Goal: Task Accomplishment & Management: Use online tool/utility

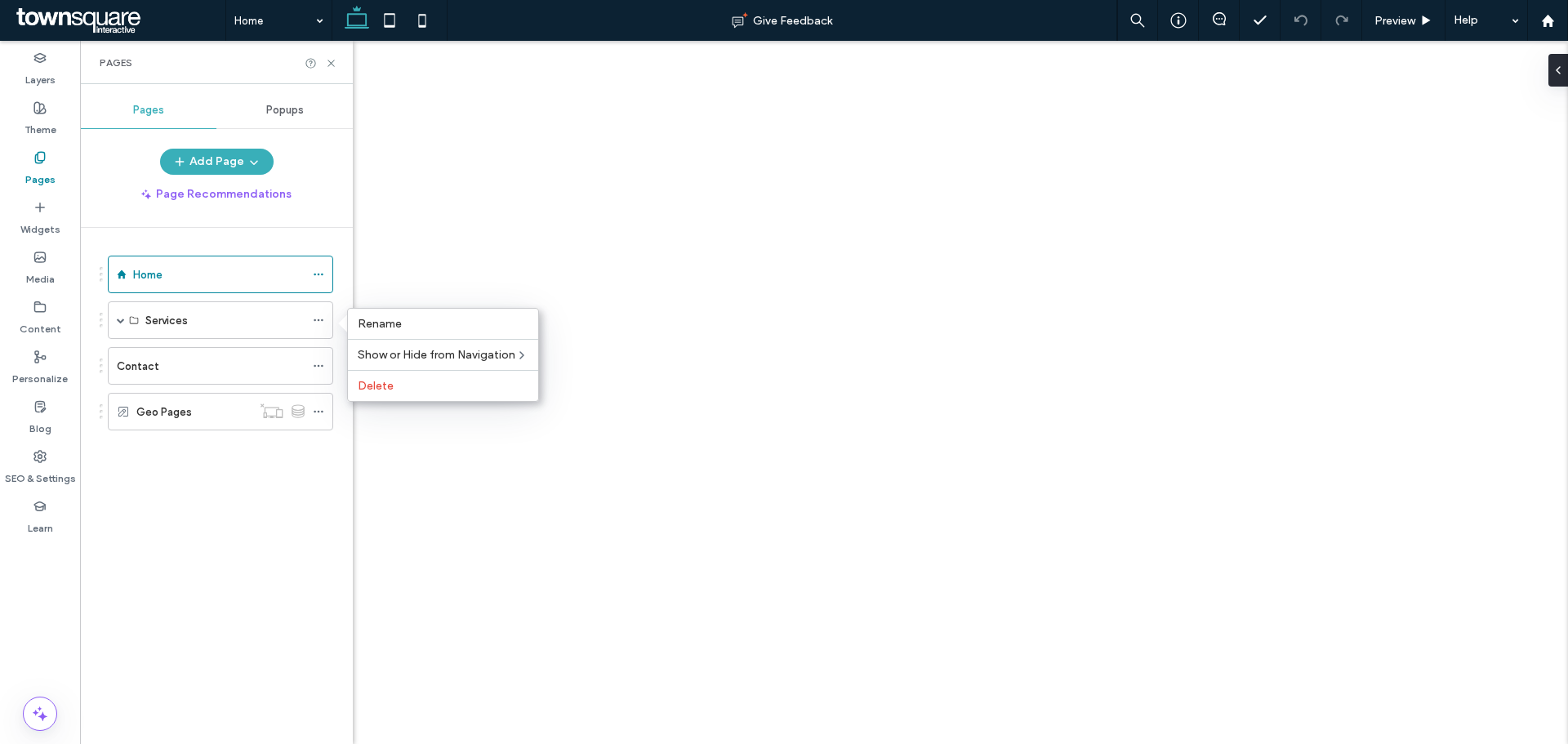
click at [377, 384] on span "Delete" at bounding box center [376, 386] width 36 height 14
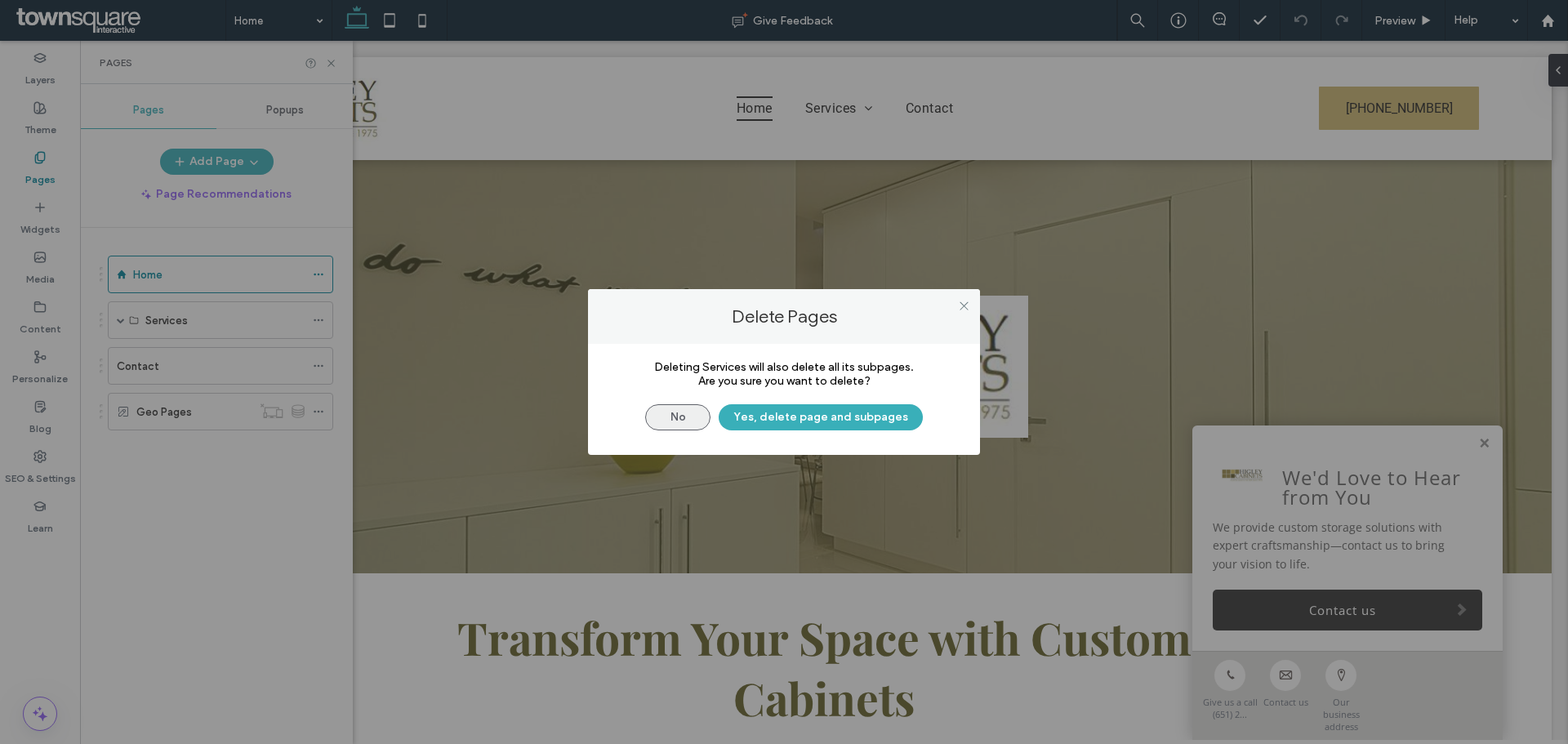
click at [670, 415] on button "No" at bounding box center [678, 417] width 66 height 26
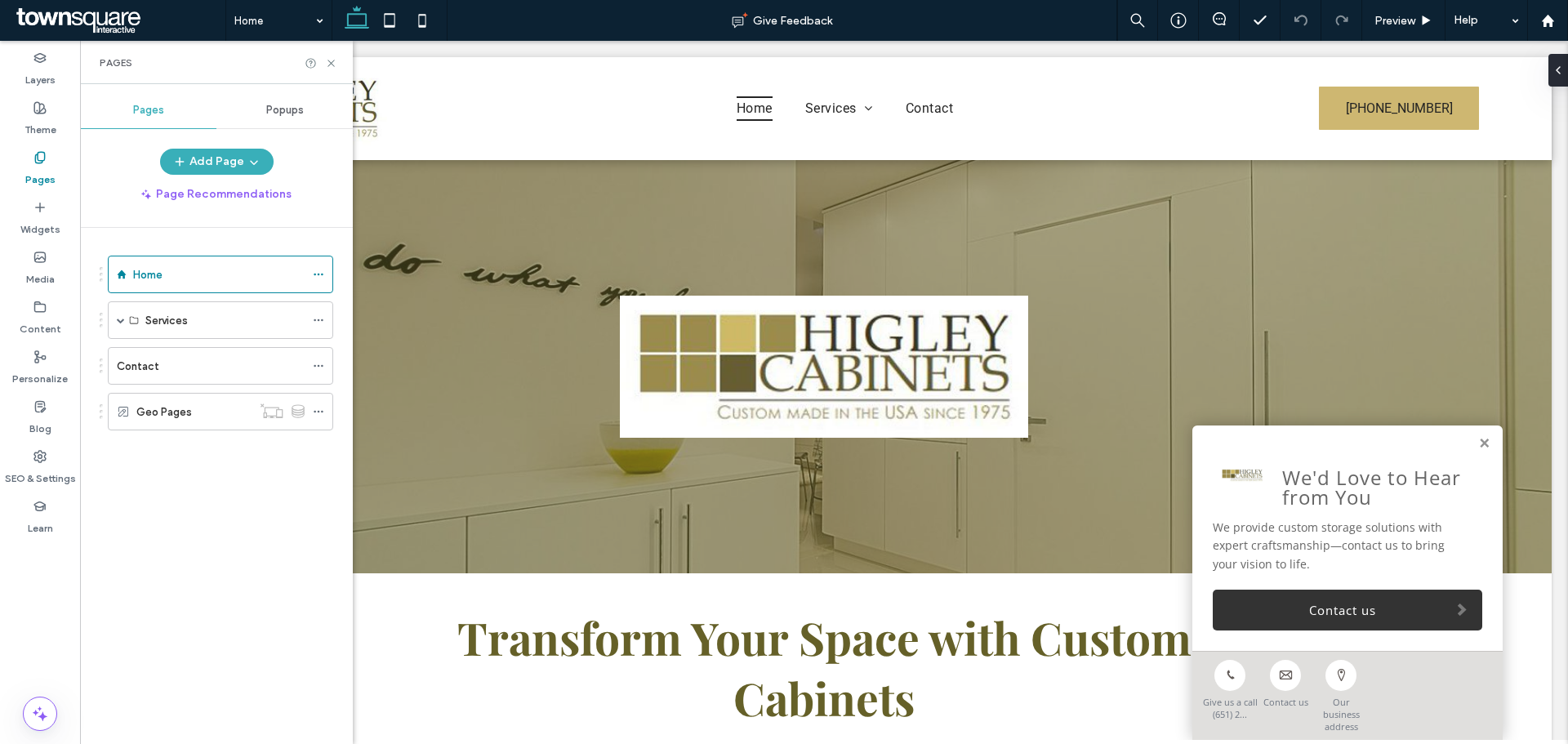
click at [106, 320] on div "Services" at bounding box center [216, 319] width 234 height 38
click at [114, 322] on div "Services" at bounding box center [221, 319] width 226 height 38
click at [117, 319] on span at bounding box center [121, 319] width 8 height 8
drag, startPoint x: 173, startPoint y: 358, endPoint x: 113, endPoint y: 358, distance: 60.0
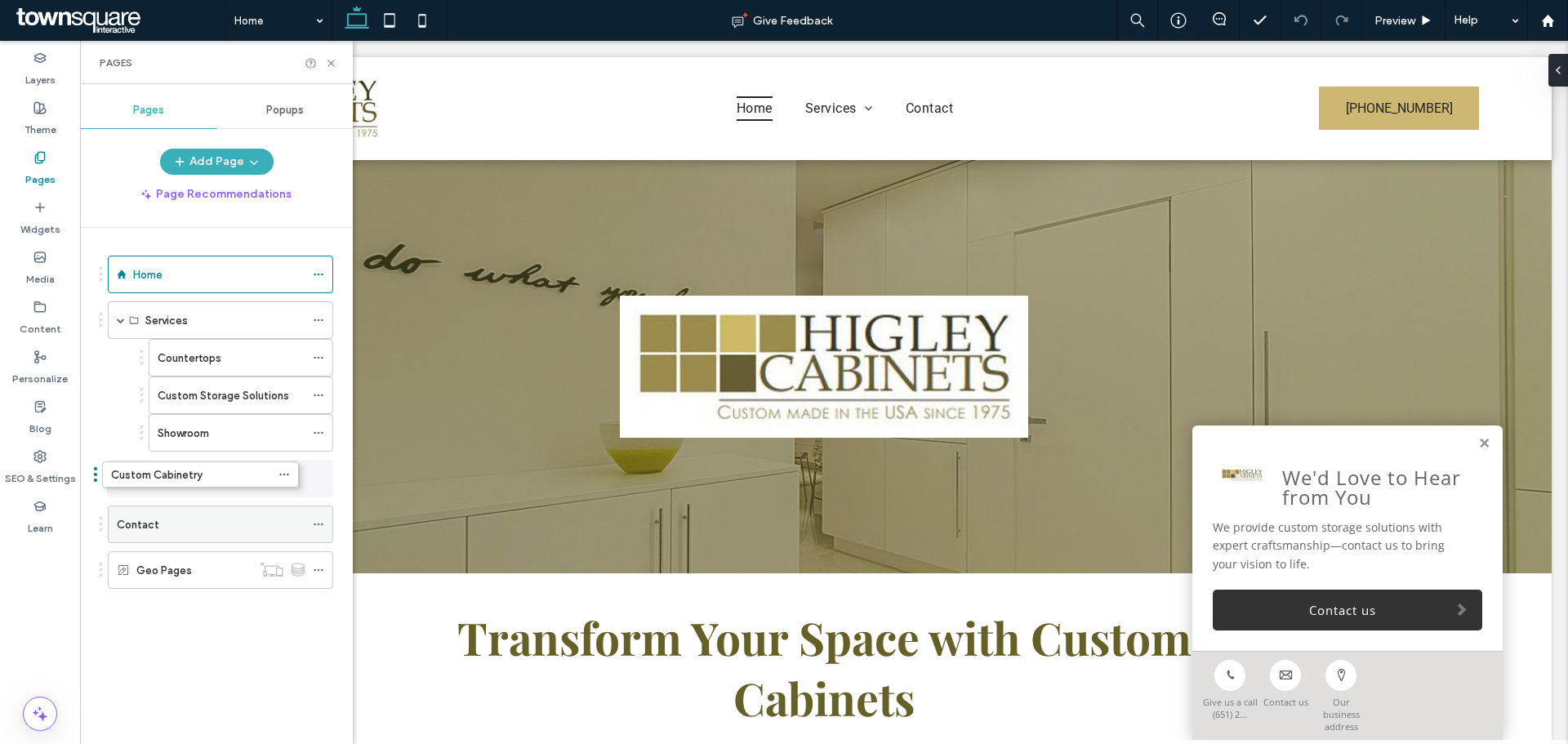
drag, startPoint x: 168, startPoint y: 359, endPoint x: 135, endPoint y: 476, distance: 121.6
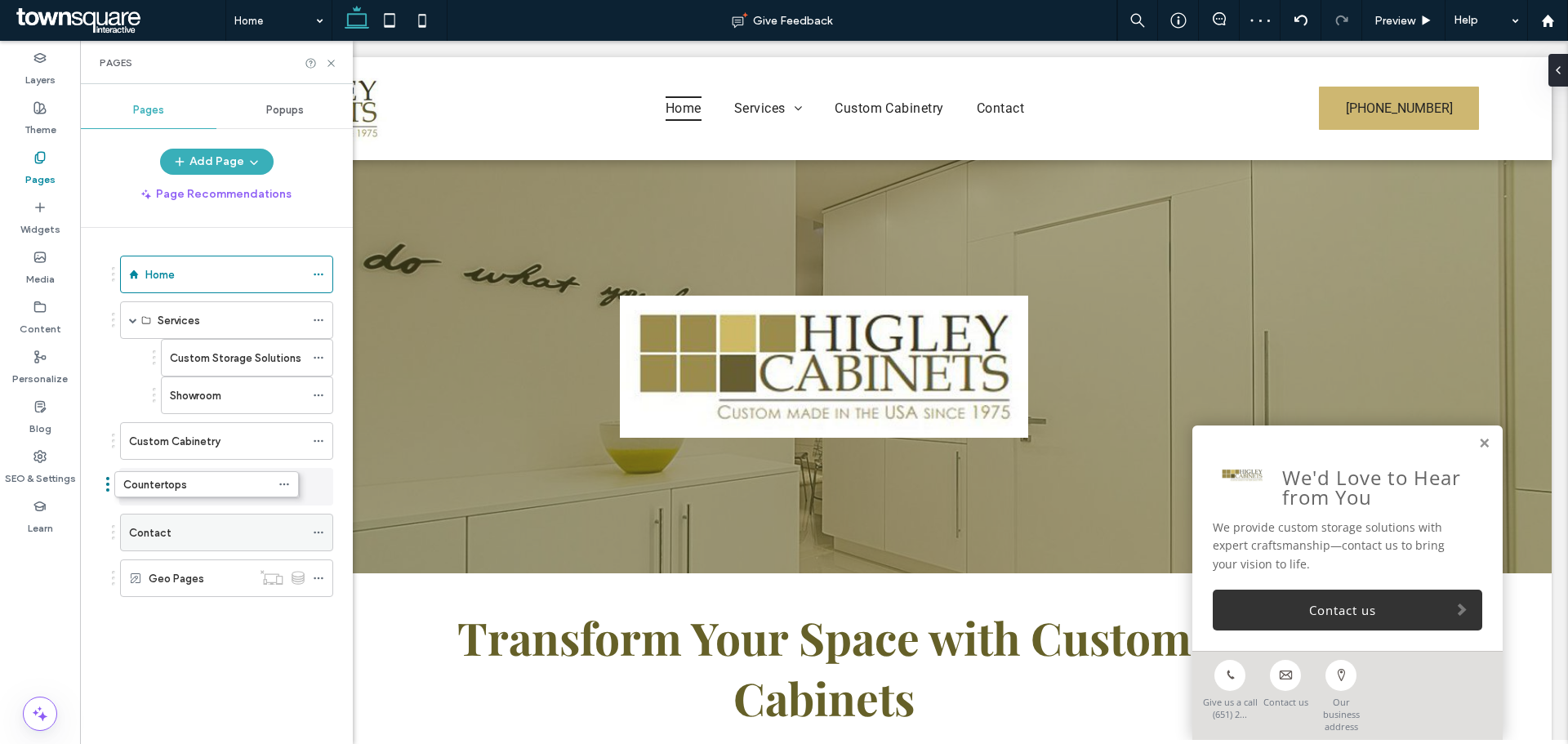
drag, startPoint x: 220, startPoint y: 355, endPoint x: 186, endPoint y: 478, distance: 127.6
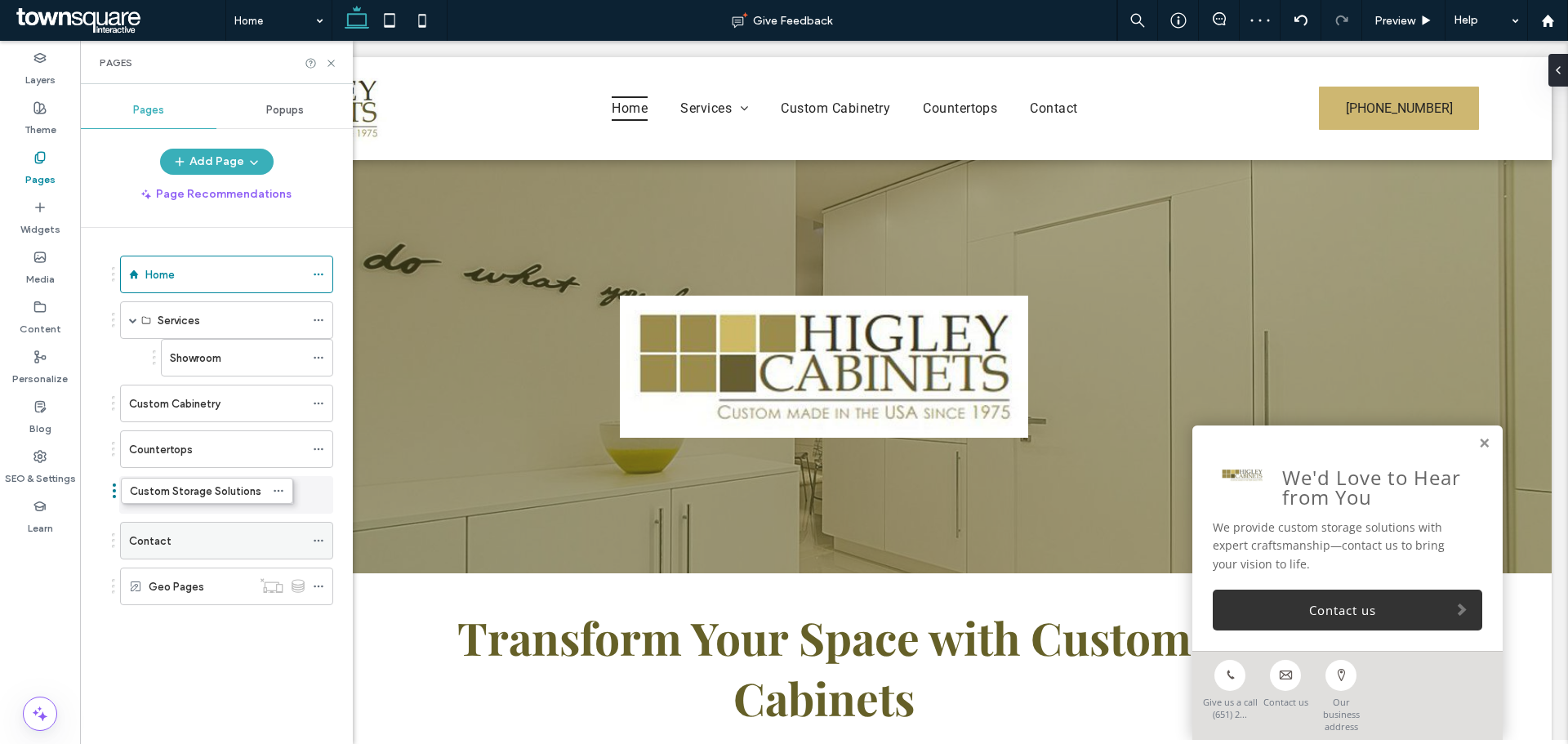
drag, startPoint x: 222, startPoint y: 356, endPoint x: 183, endPoint y: 486, distance: 135.7
drag, startPoint x: 222, startPoint y: 357, endPoint x: 192, endPoint y: 492, distance: 138.3
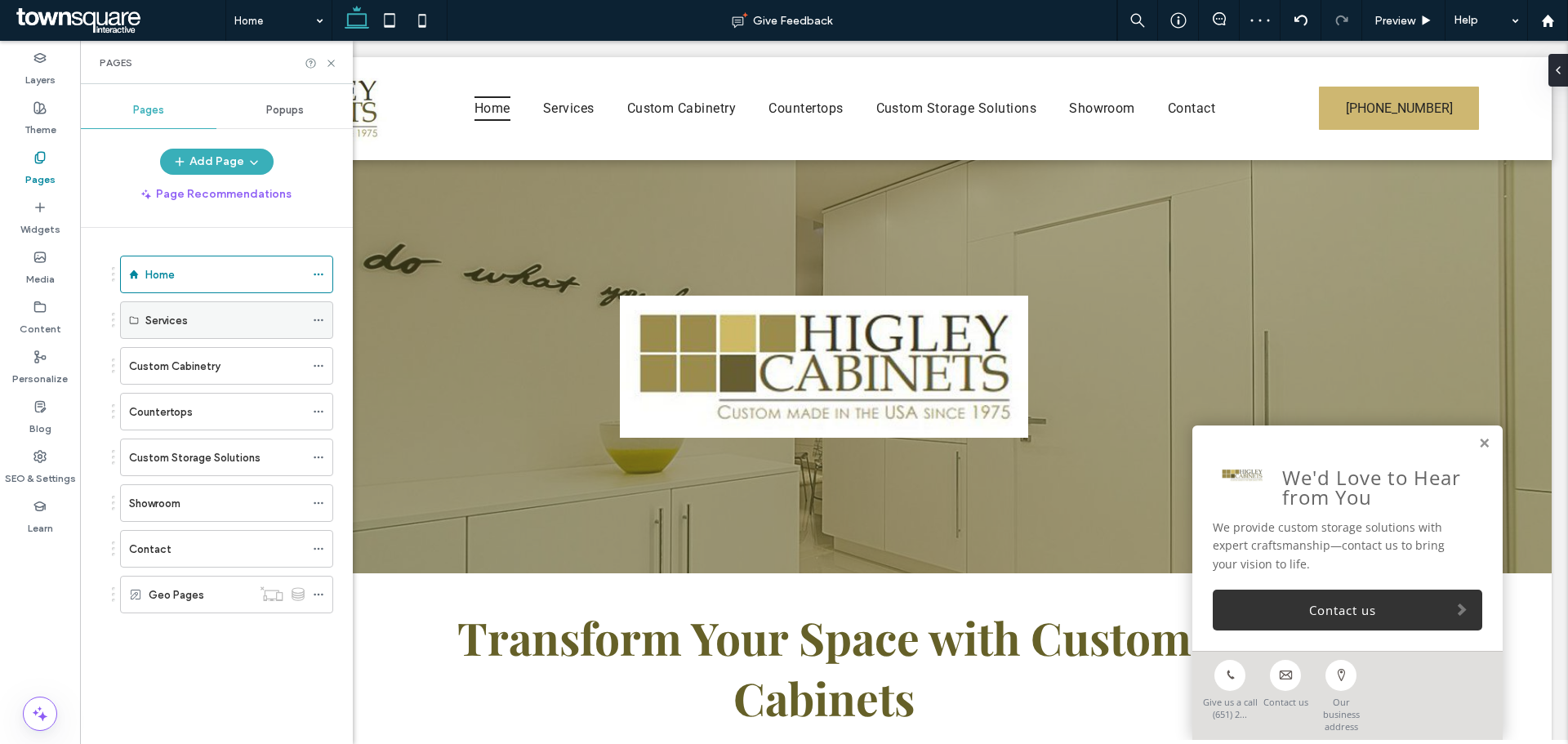
click at [322, 323] on icon at bounding box center [319, 320] width 12 height 12
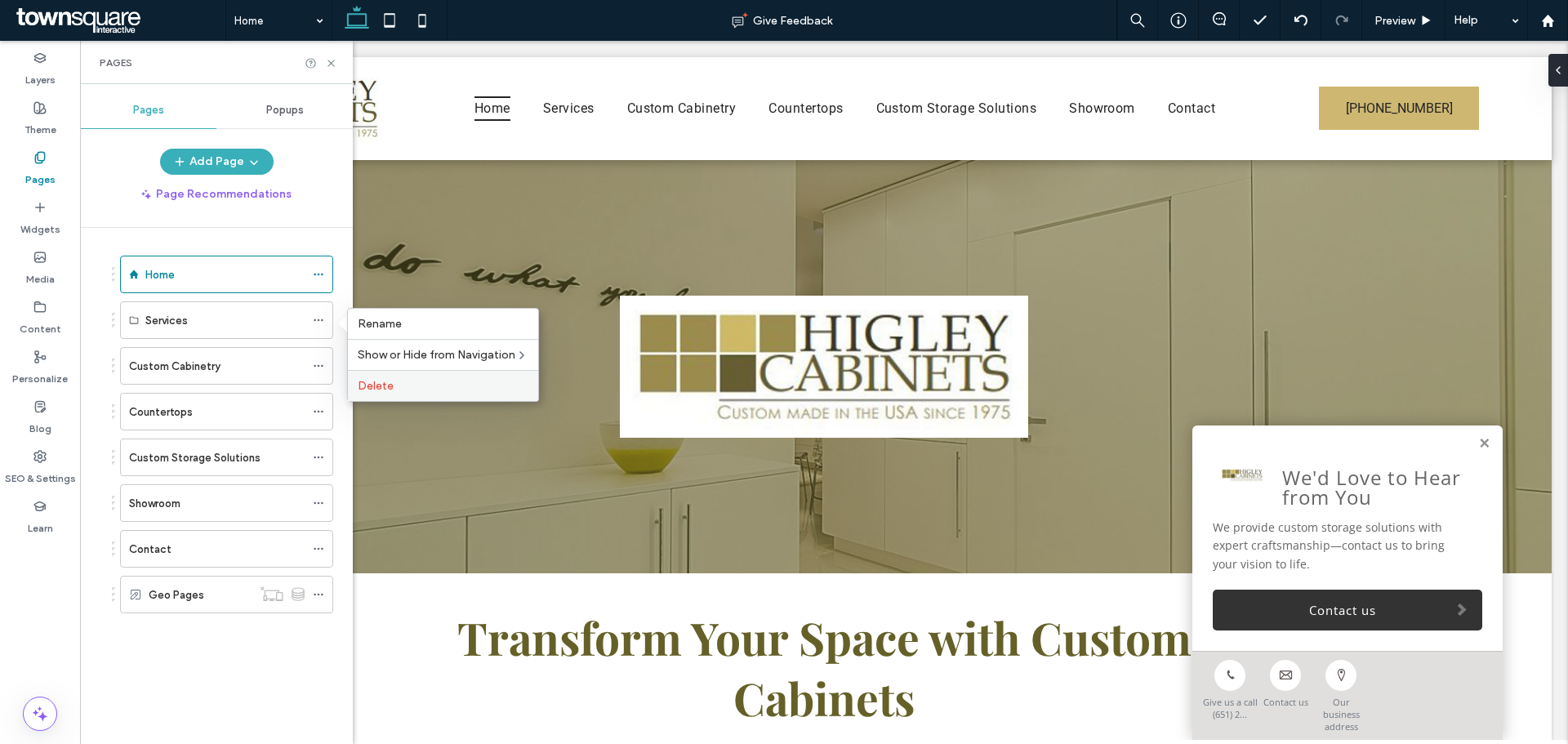
click at [394, 383] on label "Delete" at bounding box center [443, 386] width 171 height 14
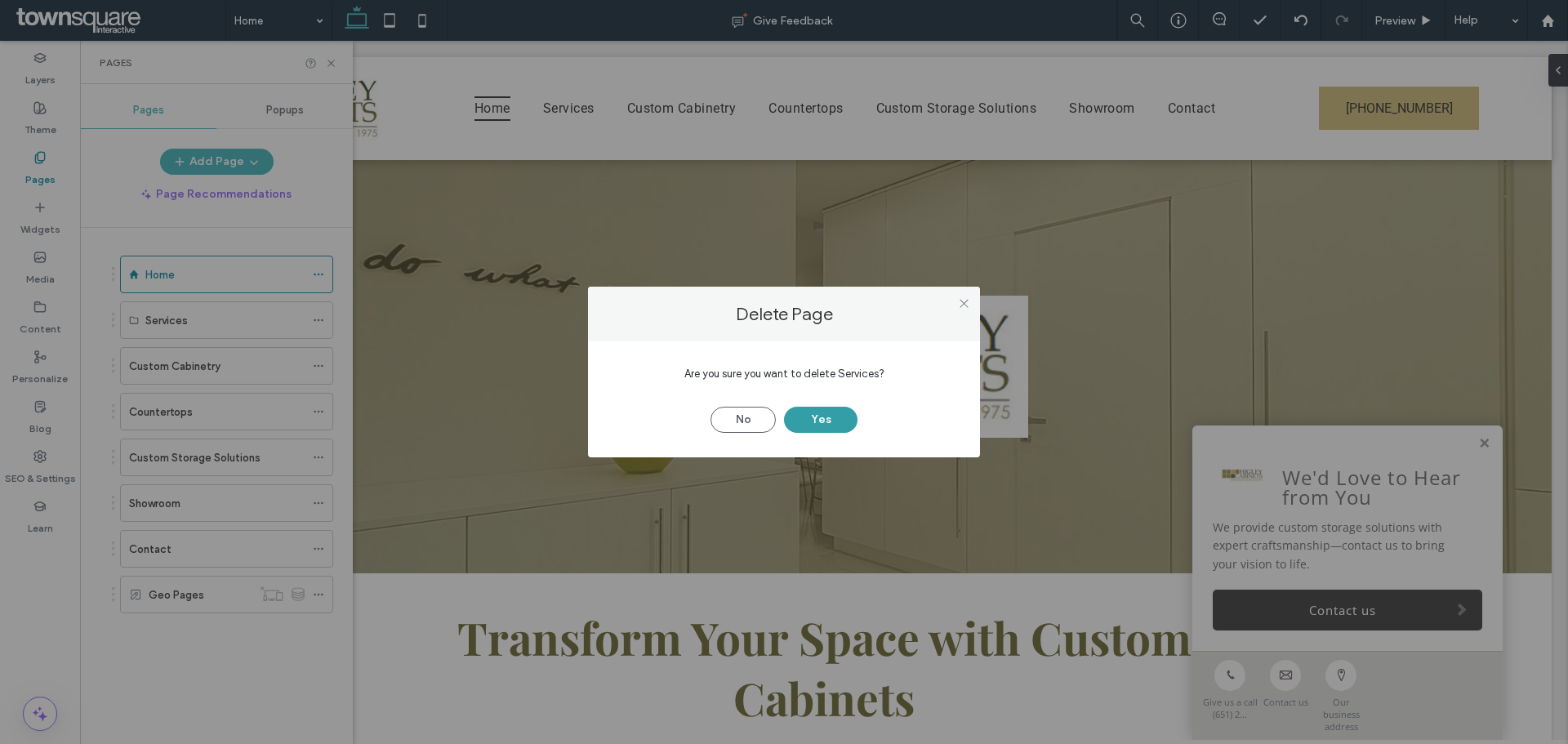
click at [802, 415] on button "Yes" at bounding box center [821, 419] width 73 height 26
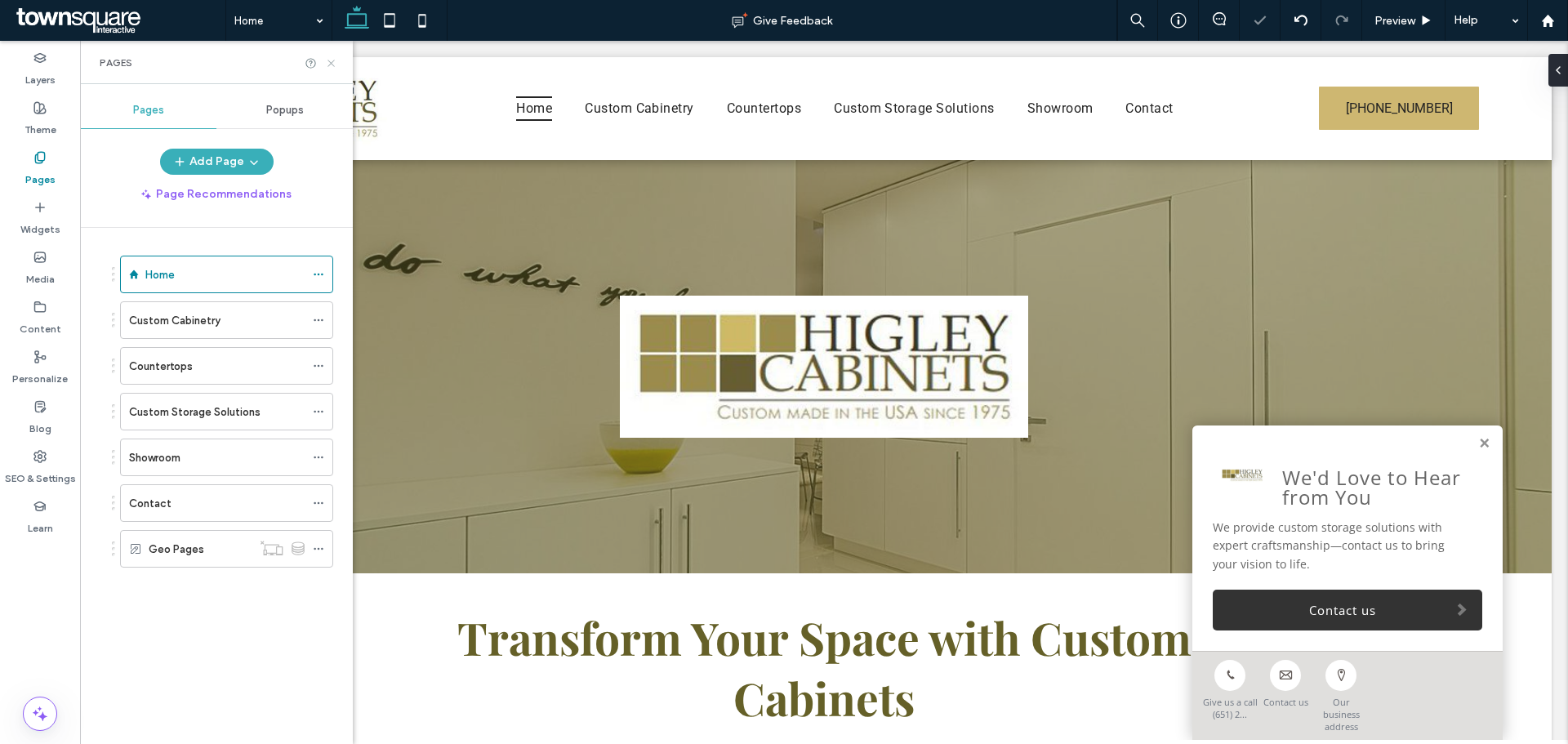
click at [335, 66] on icon at bounding box center [331, 63] width 13 height 13
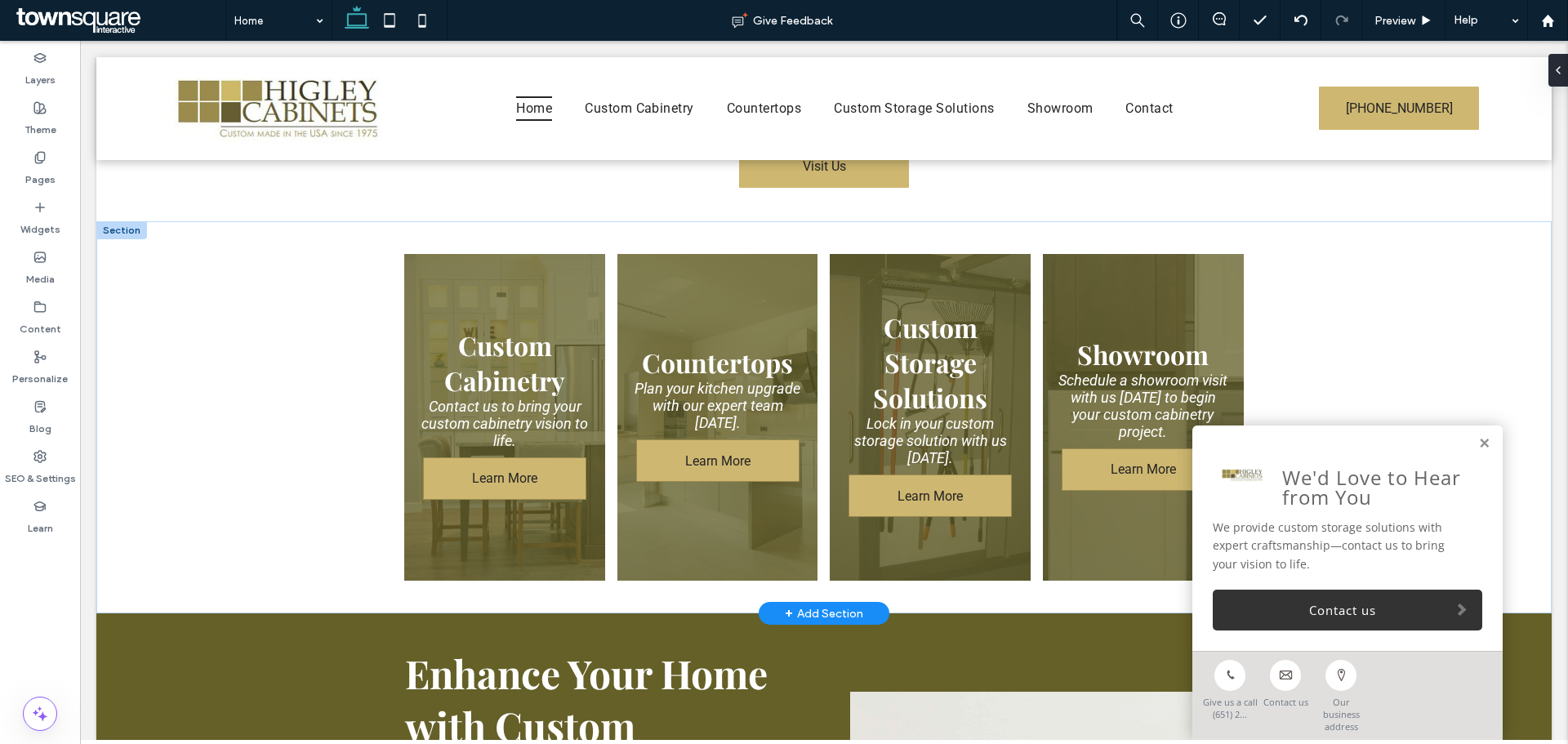
scroll to position [622, 0]
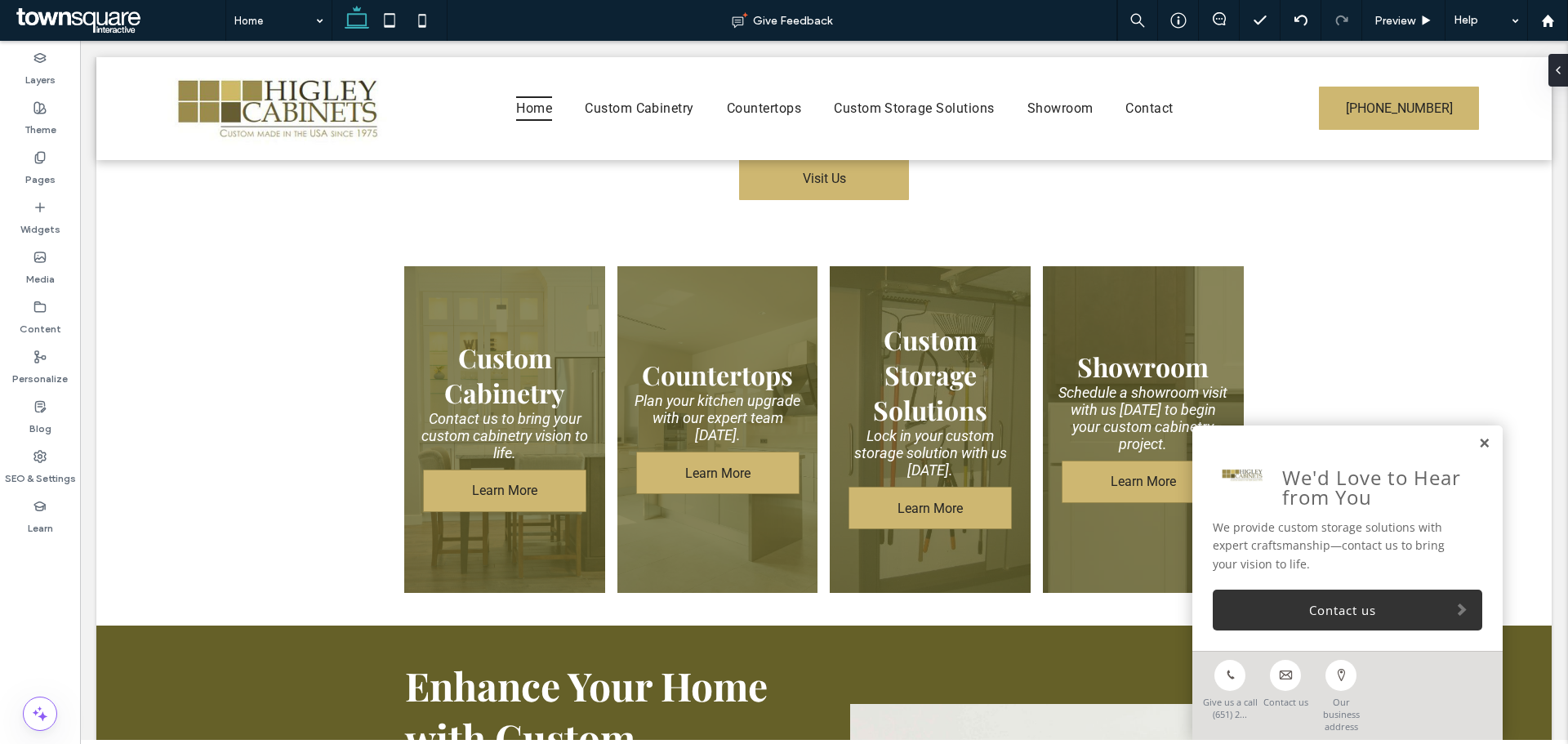
click at [1478, 451] on link at bounding box center [1484, 444] width 13 height 14
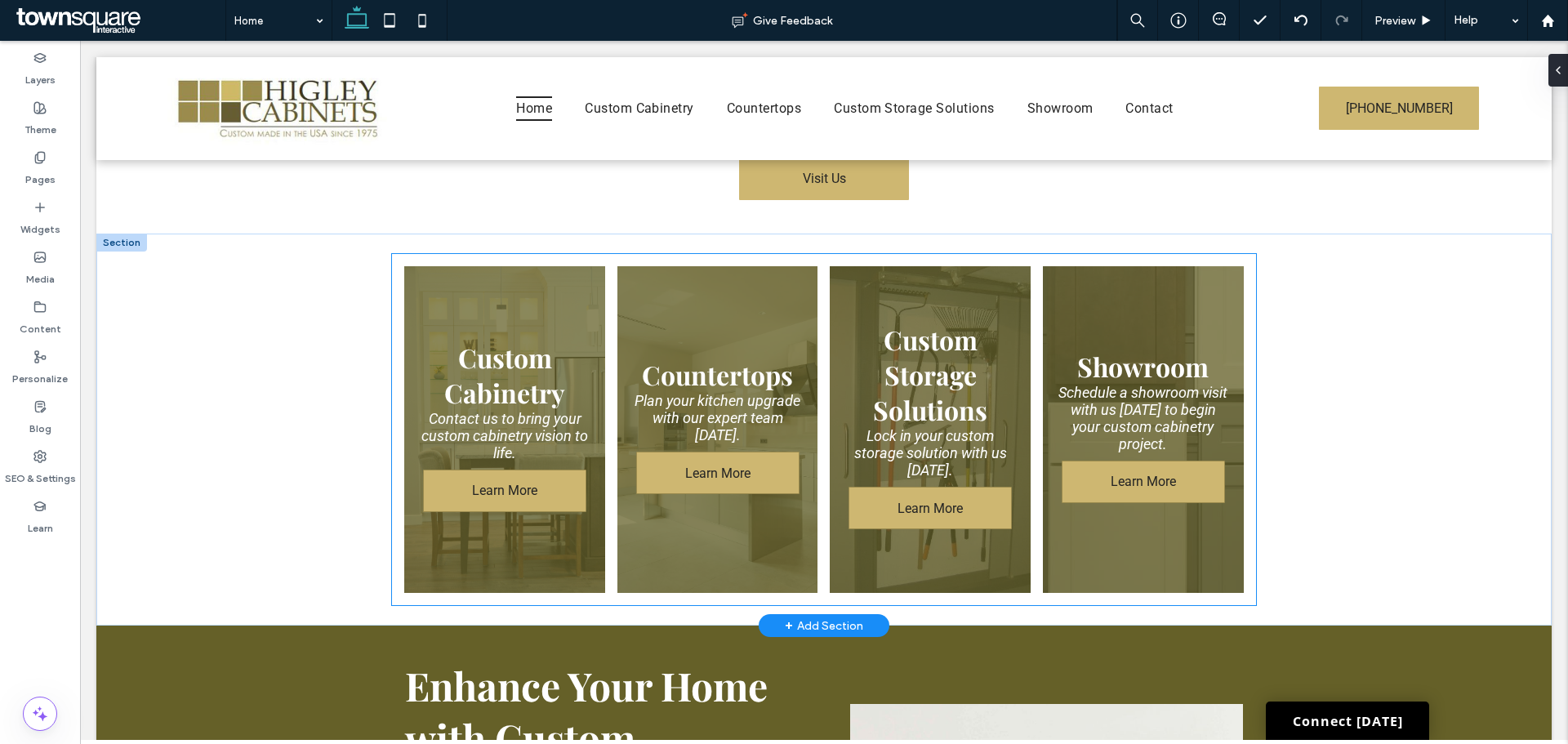
click at [911, 357] on link at bounding box center [931, 429] width 212 height 346
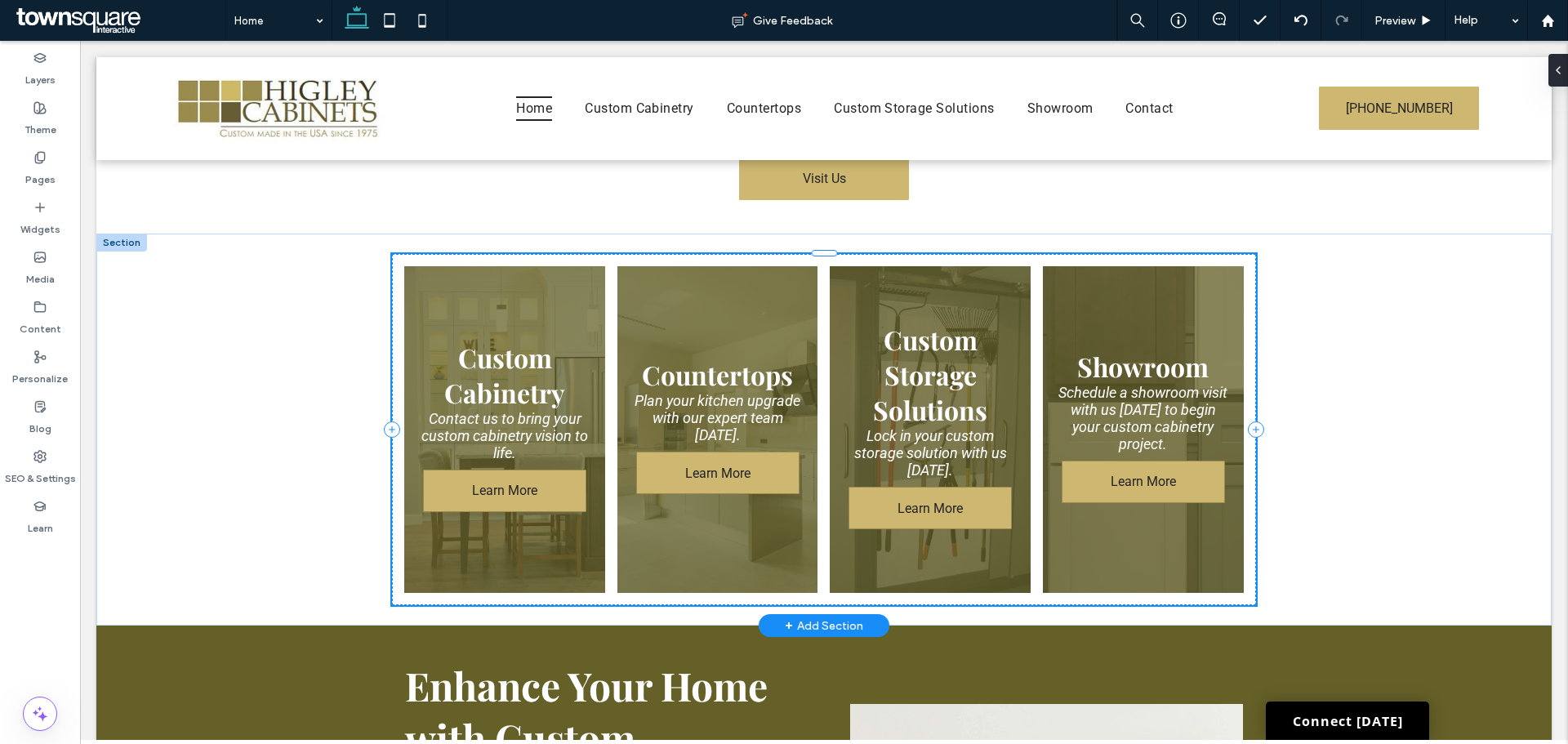
click at [911, 357] on link at bounding box center [931, 429] width 212 height 346
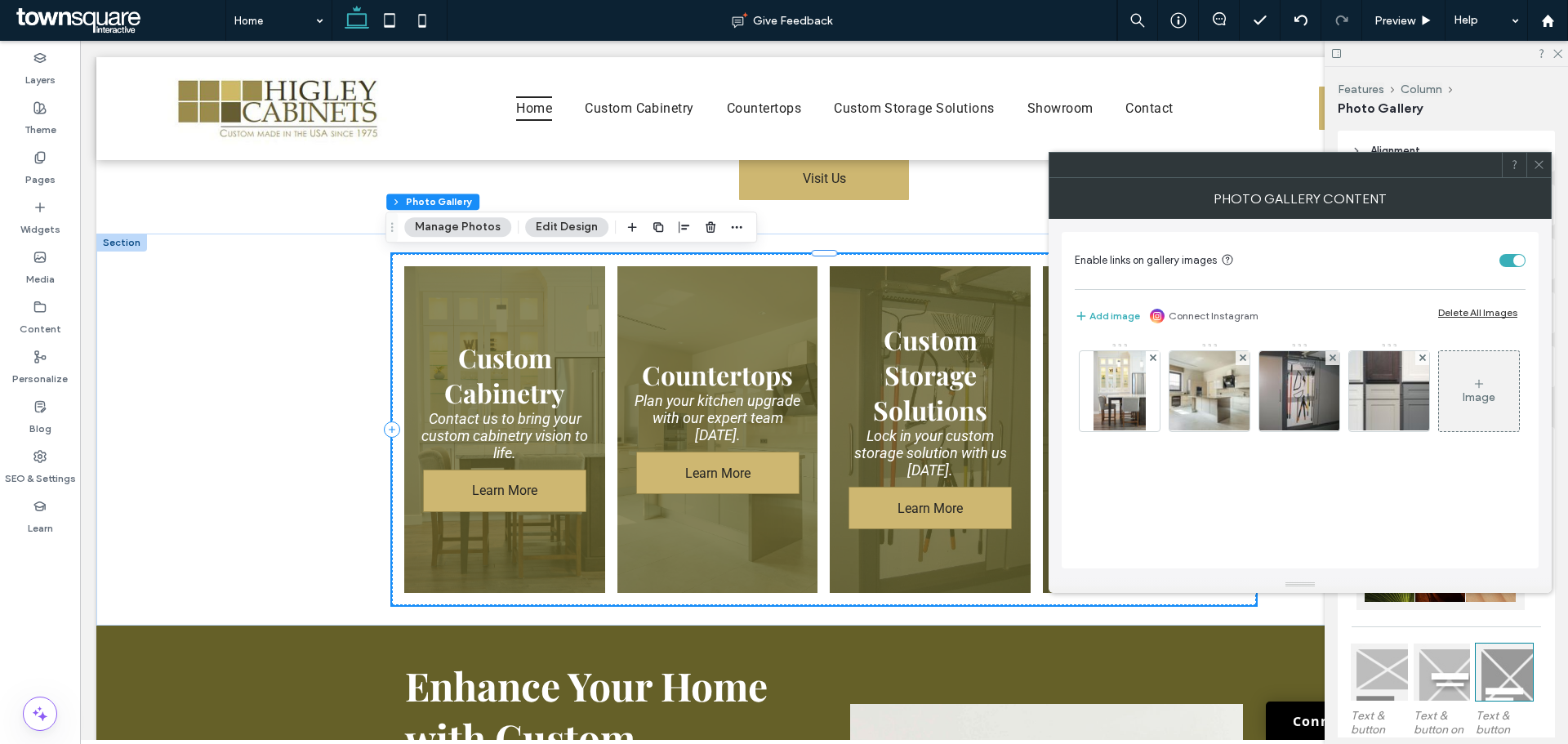
click at [1545, 164] on icon at bounding box center [1539, 164] width 13 height 13
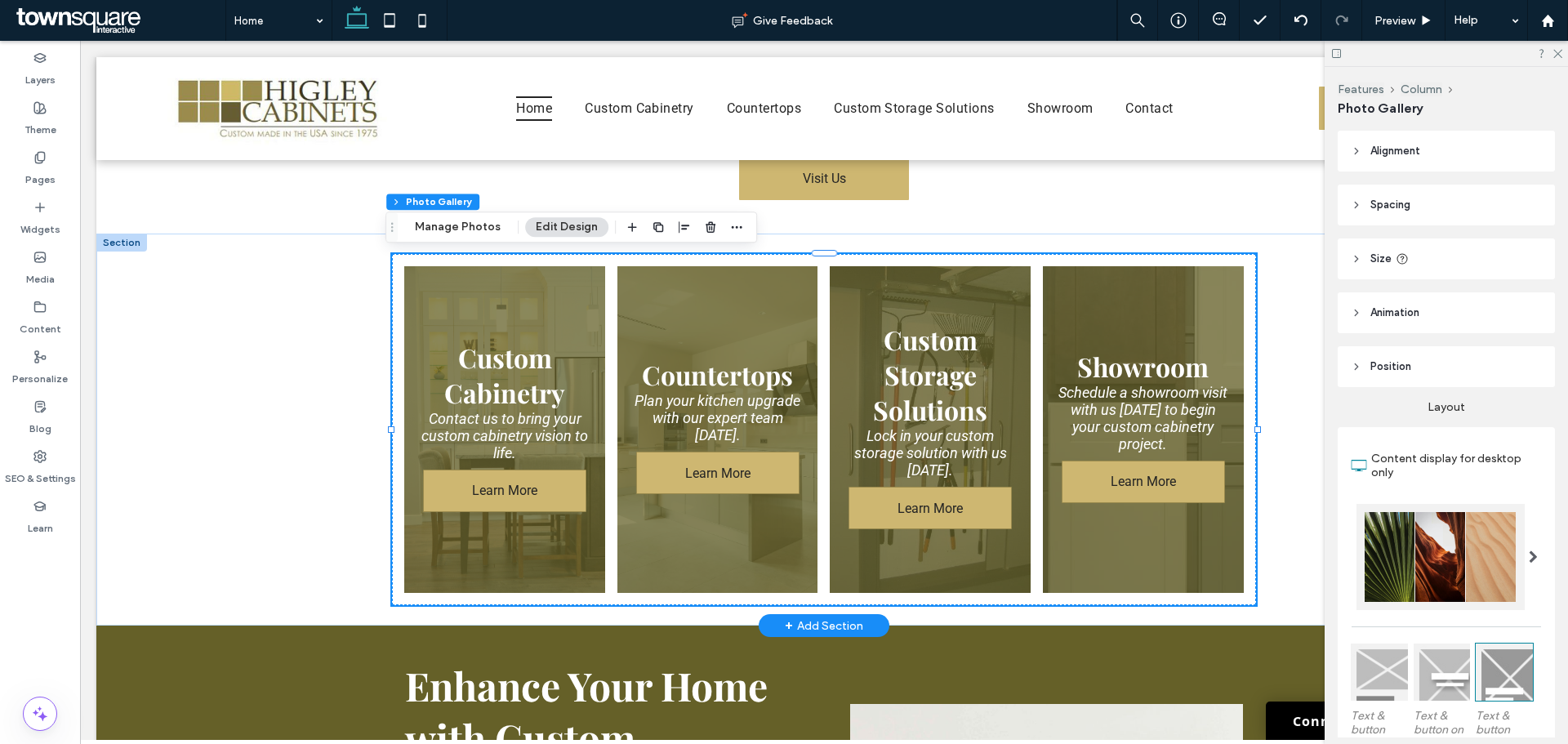
click at [116, 246] on div at bounding box center [122, 242] width 50 height 18
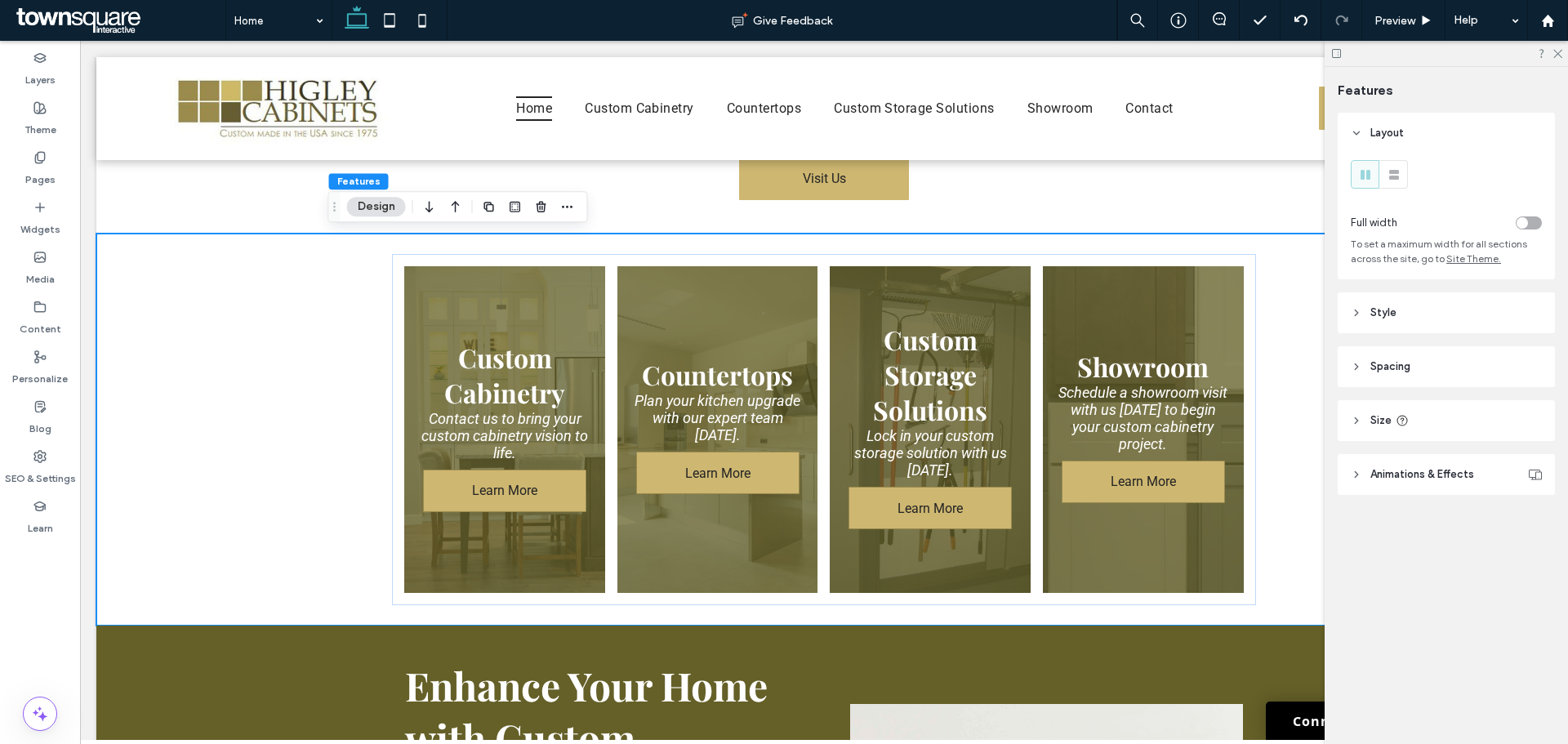
click at [1527, 221] on div "toggle" at bounding box center [1523, 223] width 12 height 12
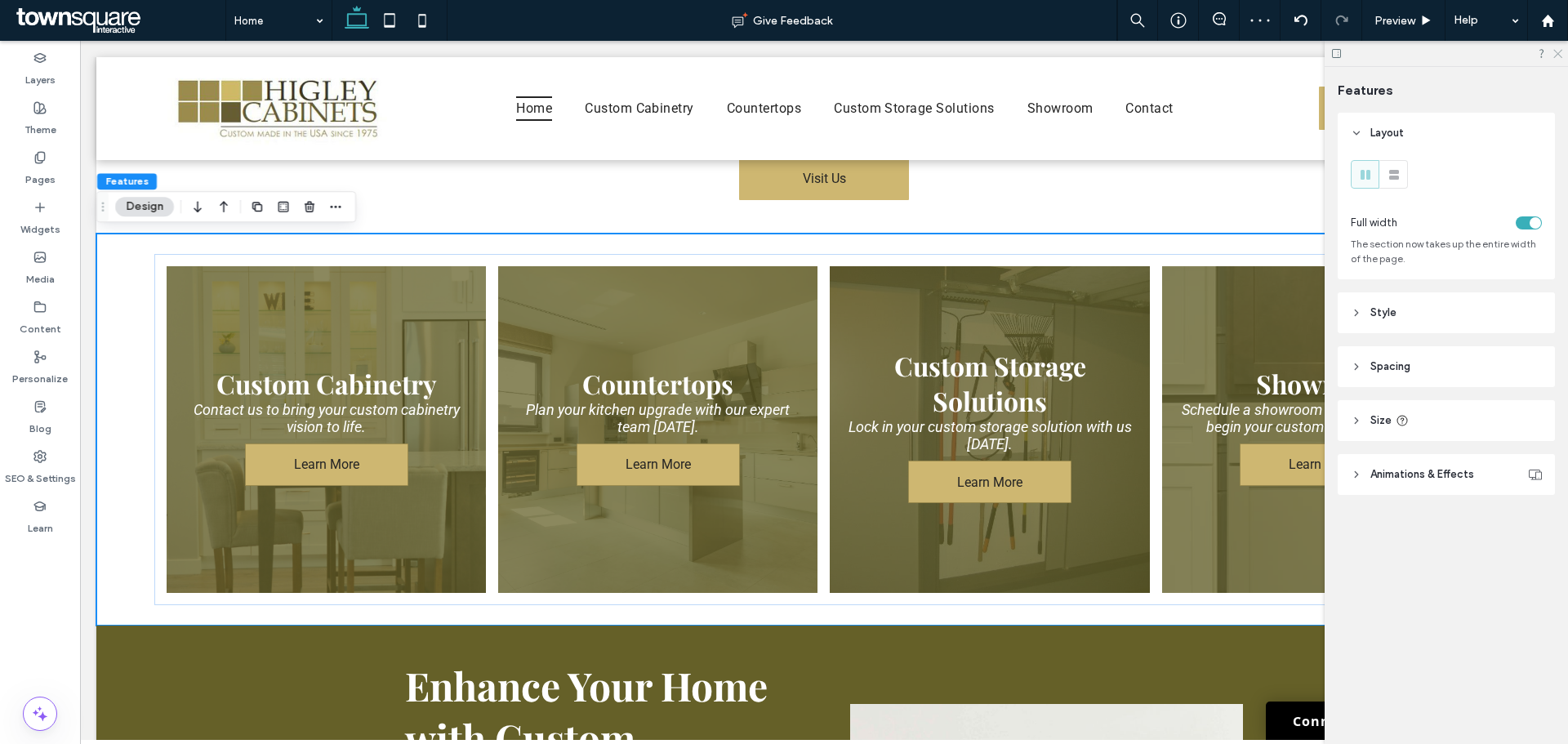
click at [1554, 55] on icon at bounding box center [1556, 52] width 11 height 11
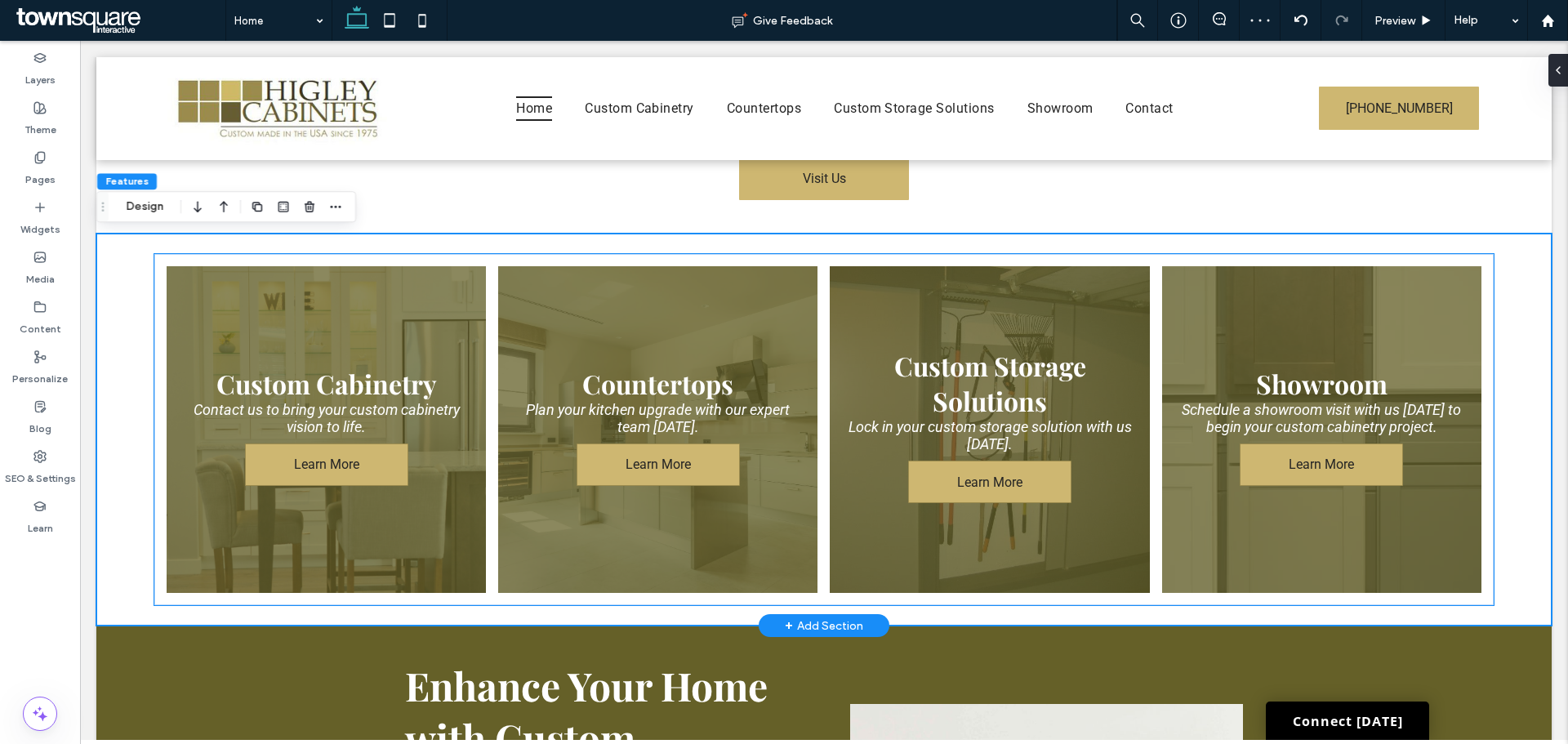
click at [673, 418] on link at bounding box center [658, 429] width 339 height 346
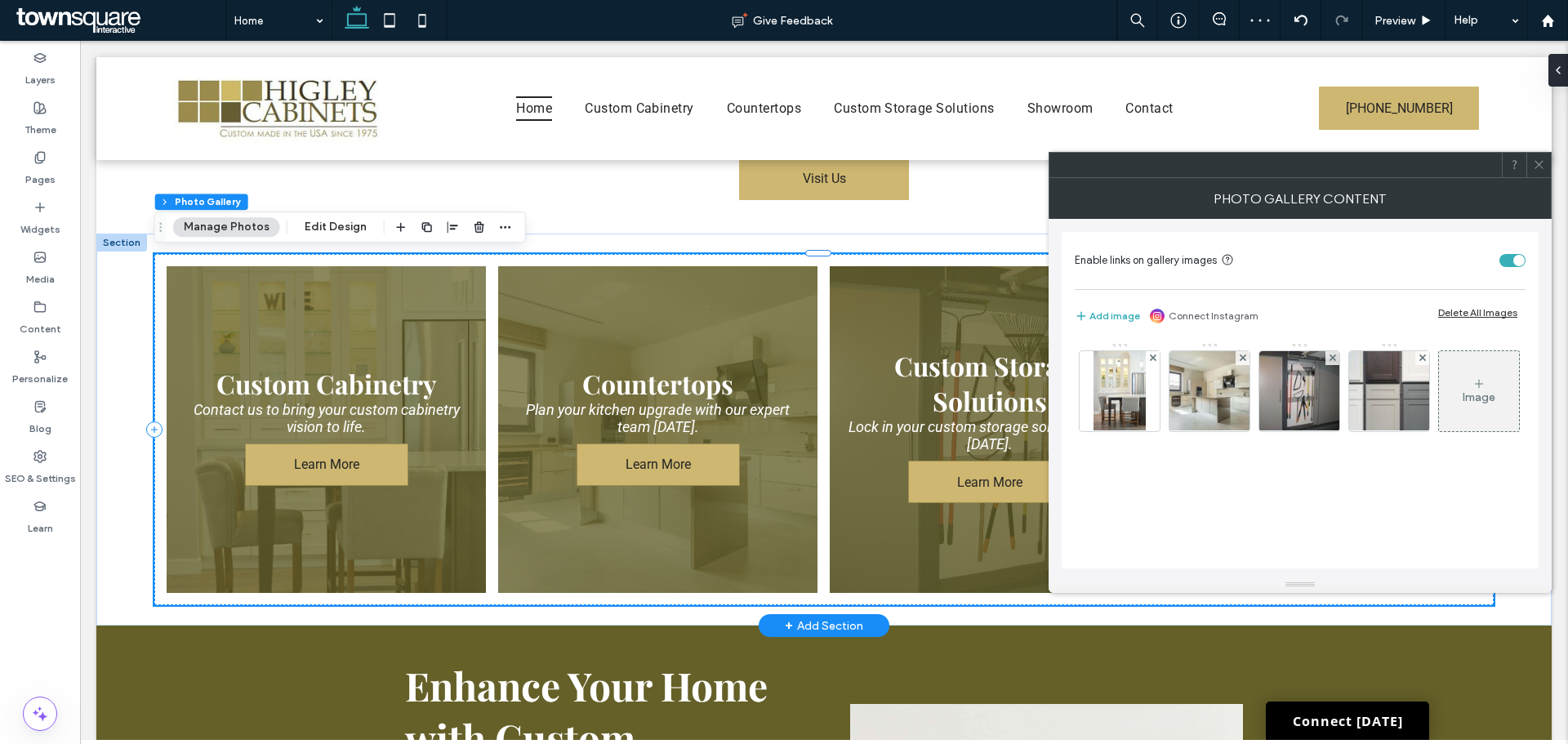
click at [673, 418] on link at bounding box center [658, 429] width 339 height 346
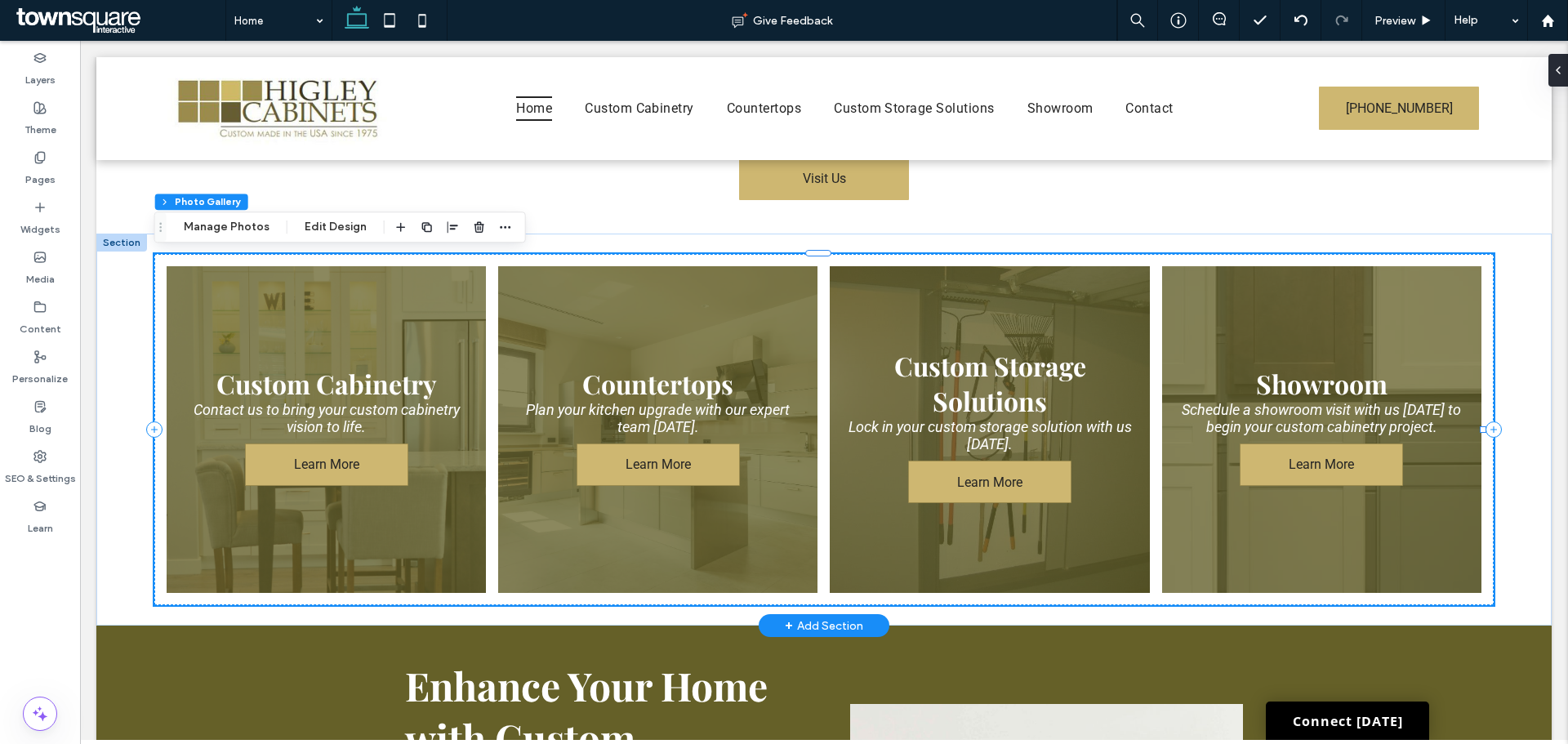
click at [671, 416] on link at bounding box center [658, 429] width 339 height 346
click at [586, 403] on link at bounding box center [658, 429] width 339 height 346
click at [226, 225] on button "Manage Photos" at bounding box center [226, 227] width 107 height 19
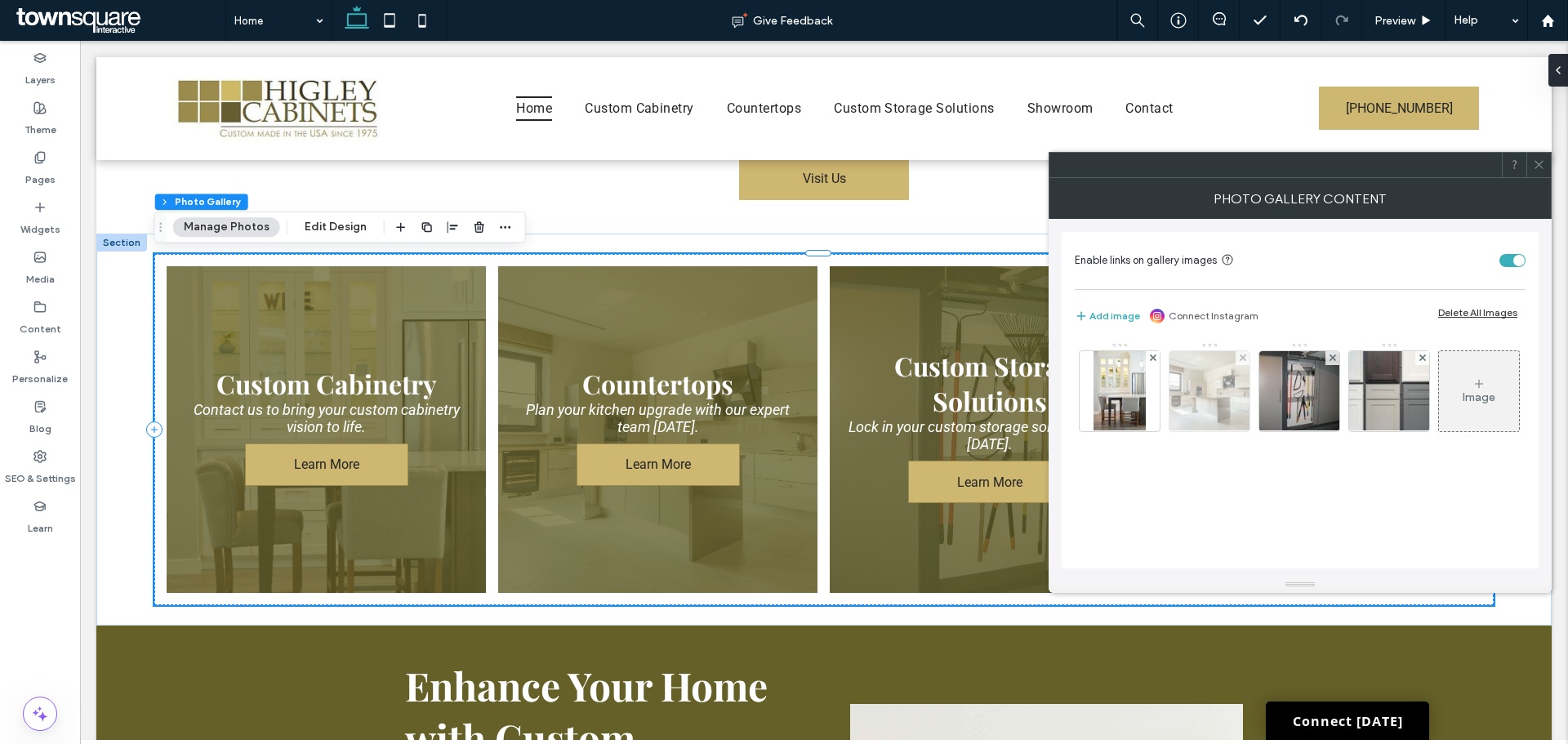
click at [1197, 376] on img at bounding box center [1210, 391] width 120 height 80
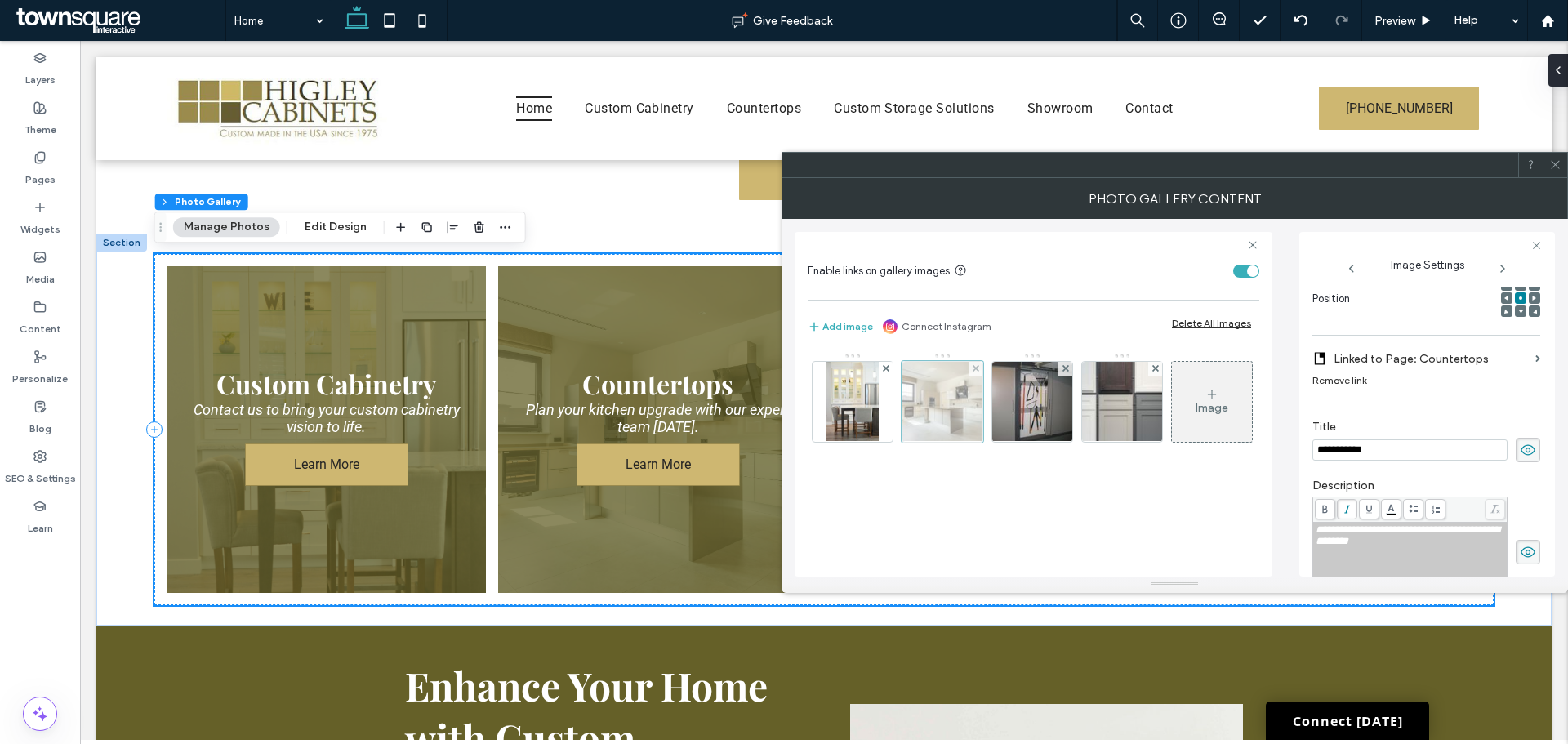
scroll to position [0, 0]
click at [841, 403] on img at bounding box center [852, 401] width 51 height 80
click at [1441, 541] on div "**********" at bounding box center [1411, 536] width 189 height 23
click at [941, 384] on img at bounding box center [943, 401] width 120 height 80
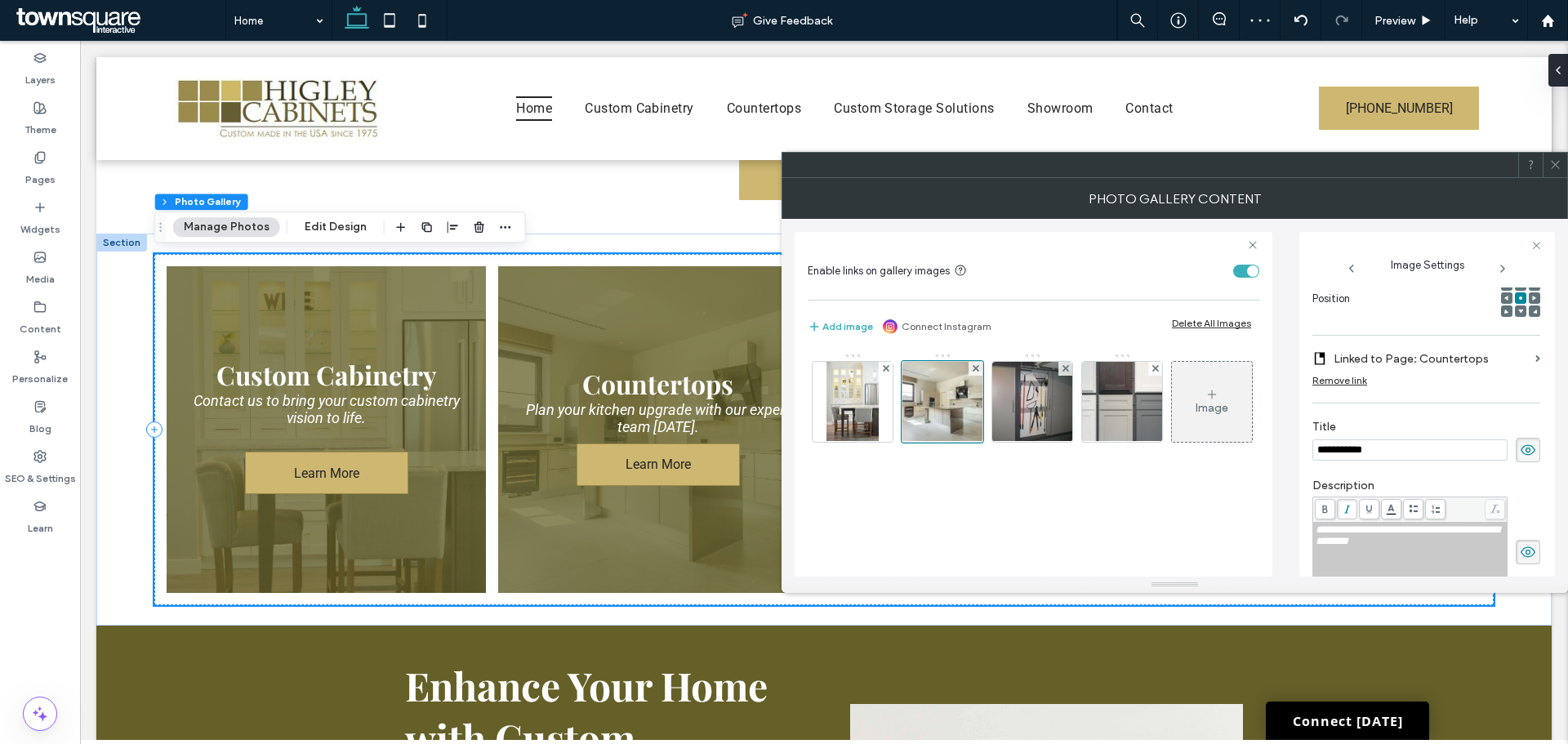
click at [1424, 540] on div "**********" at bounding box center [1411, 536] width 189 height 23
click at [1018, 395] on img at bounding box center [1032, 401] width 107 height 80
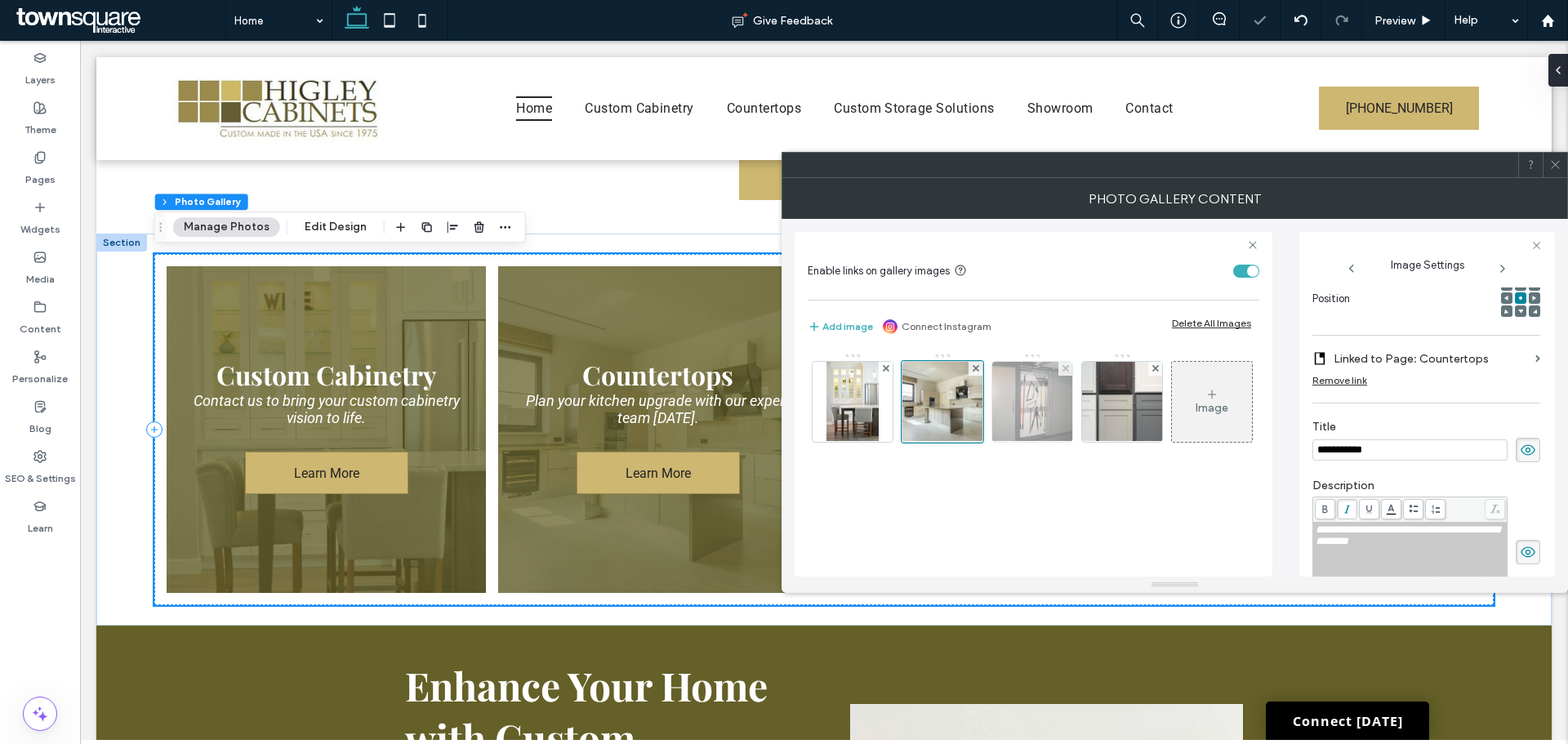
scroll to position [263, 0]
click at [1406, 542] on div "**********" at bounding box center [1411, 536] width 189 height 23
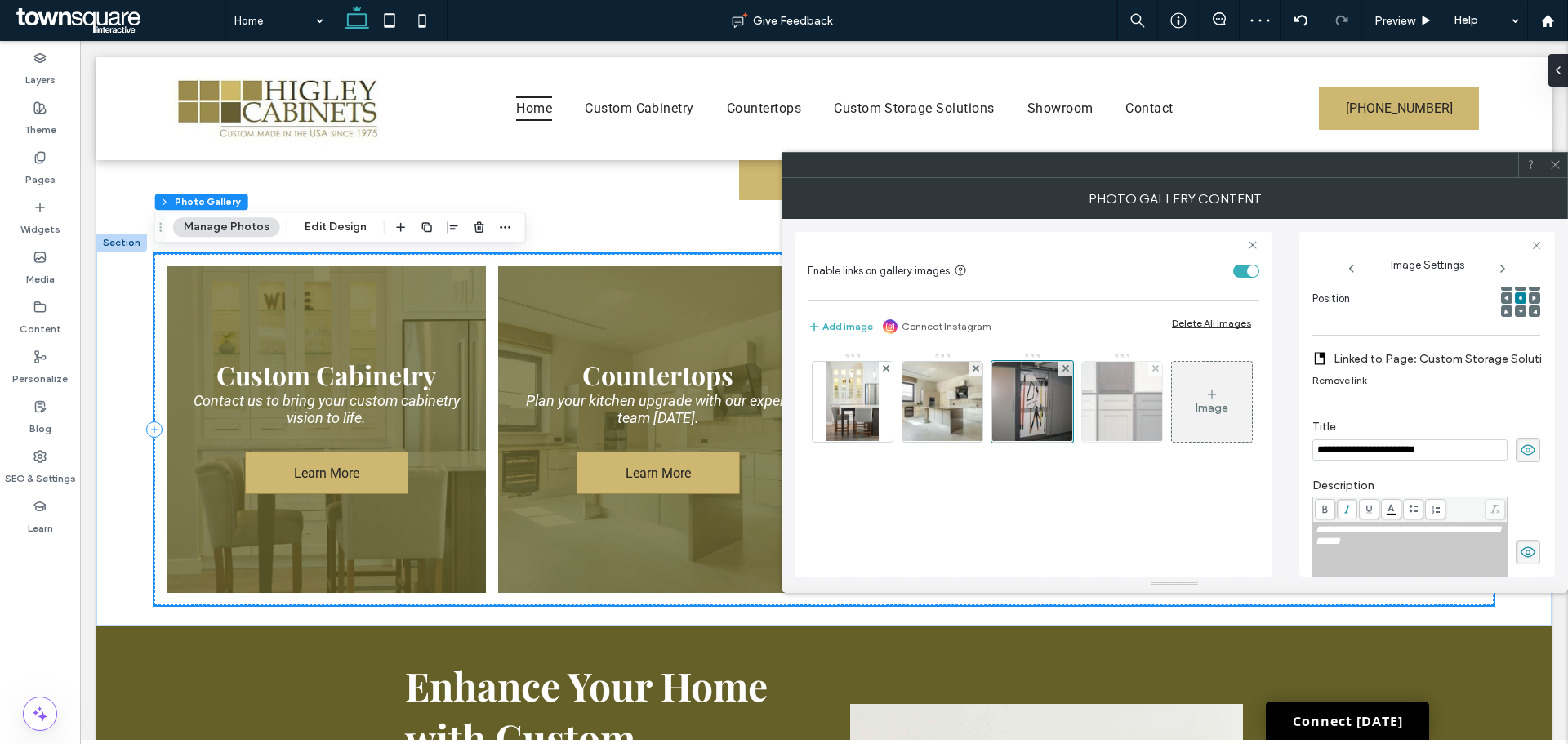
click at [1111, 407] on img at bounding box center [1122, 401] width 121 height 80
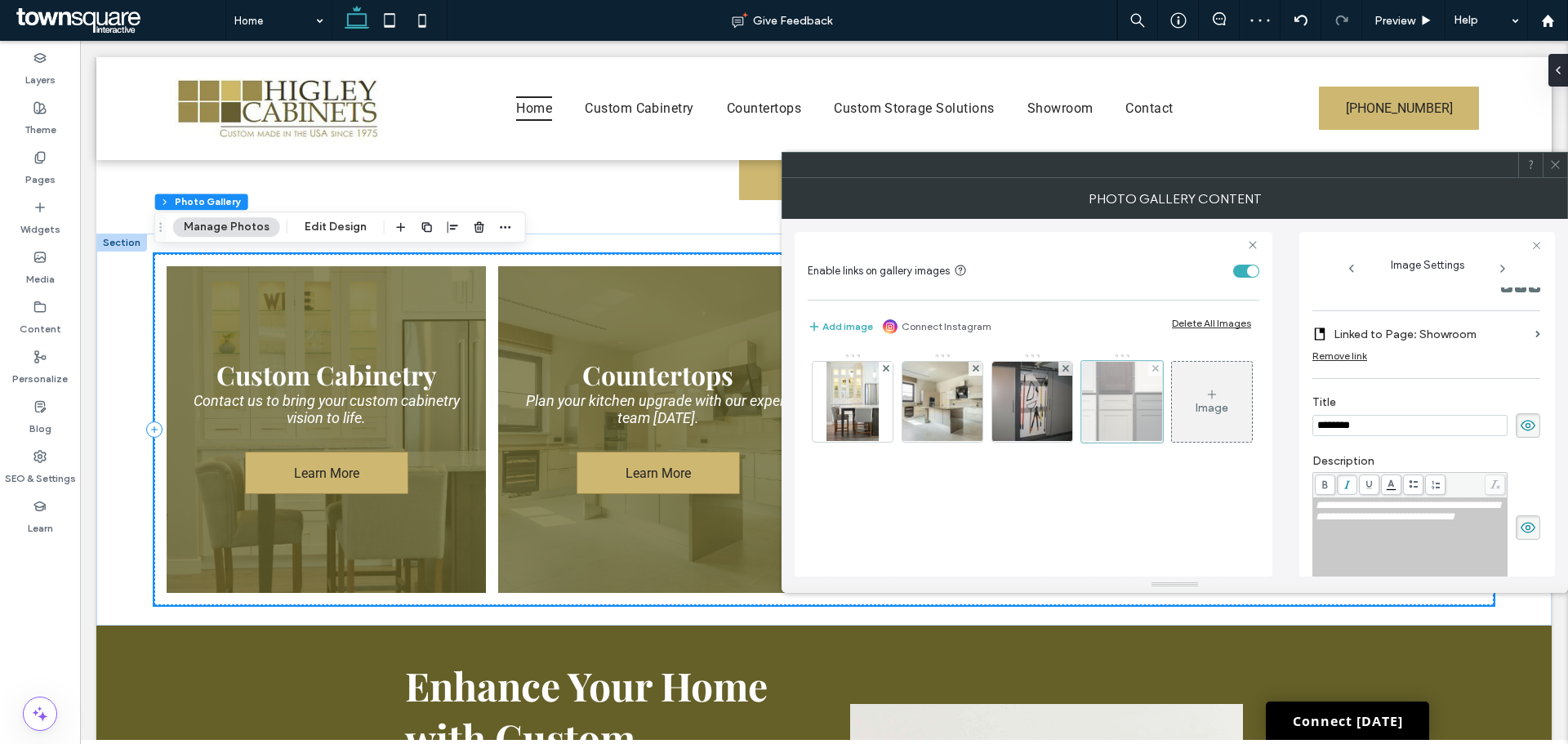
scroll to position [239, 0]
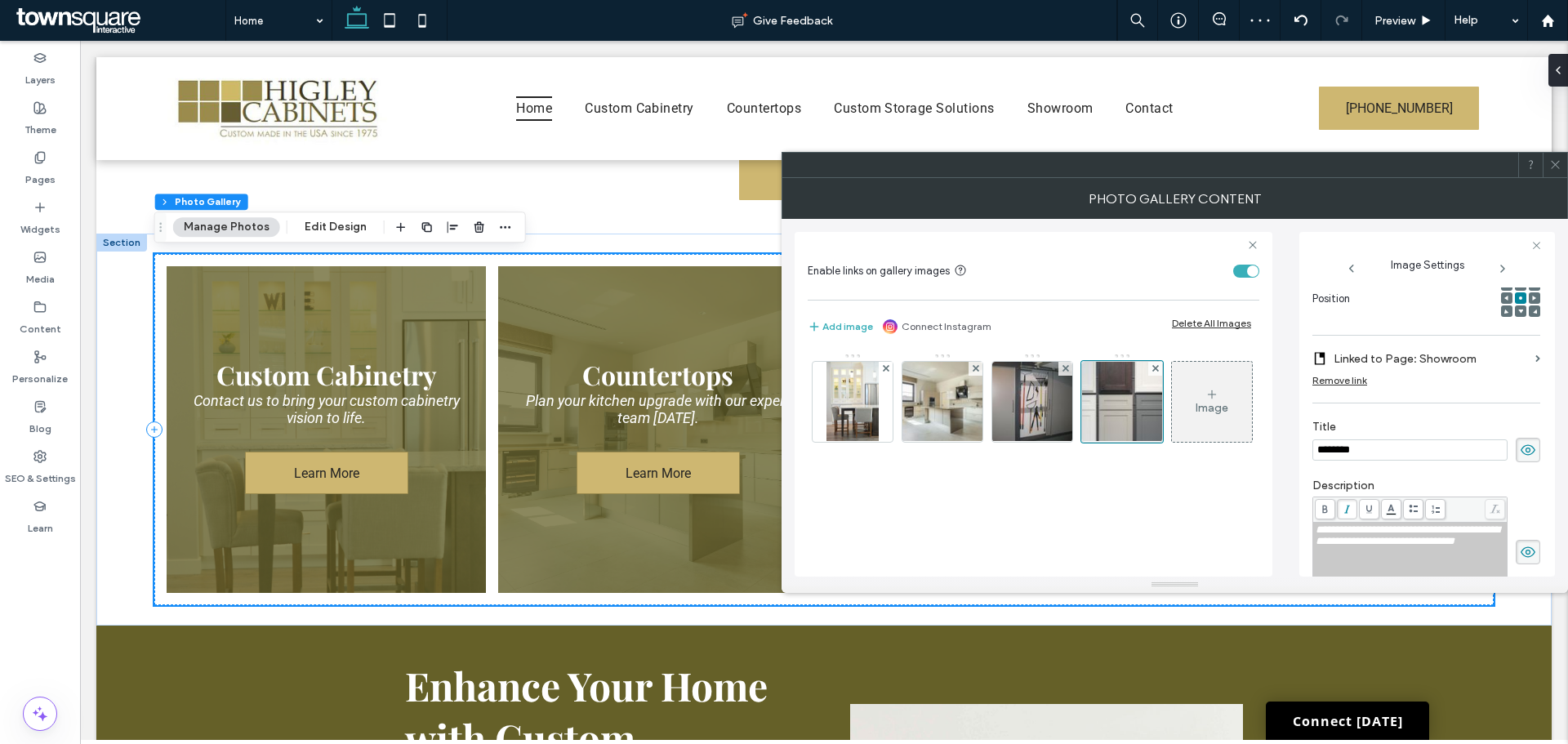
click at [1396, 547] on div "**********" at bounding box center [1411, 536] width 189 height 23
click at [1554, 174] on span at bounding box center [1555, 164] width 13 height 24
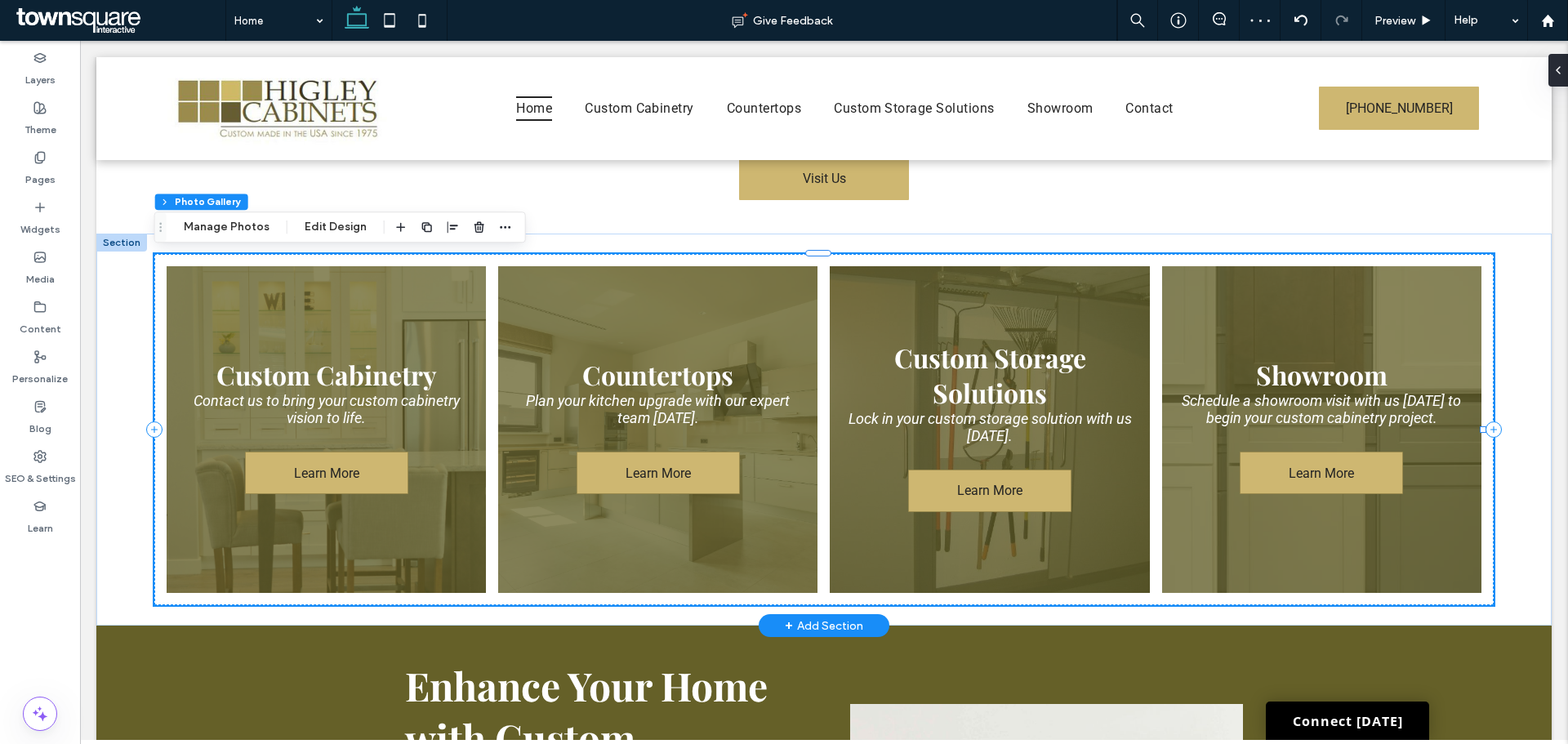
click at [915, 428] on link at bounding box center [990, 429] width 339 height 346
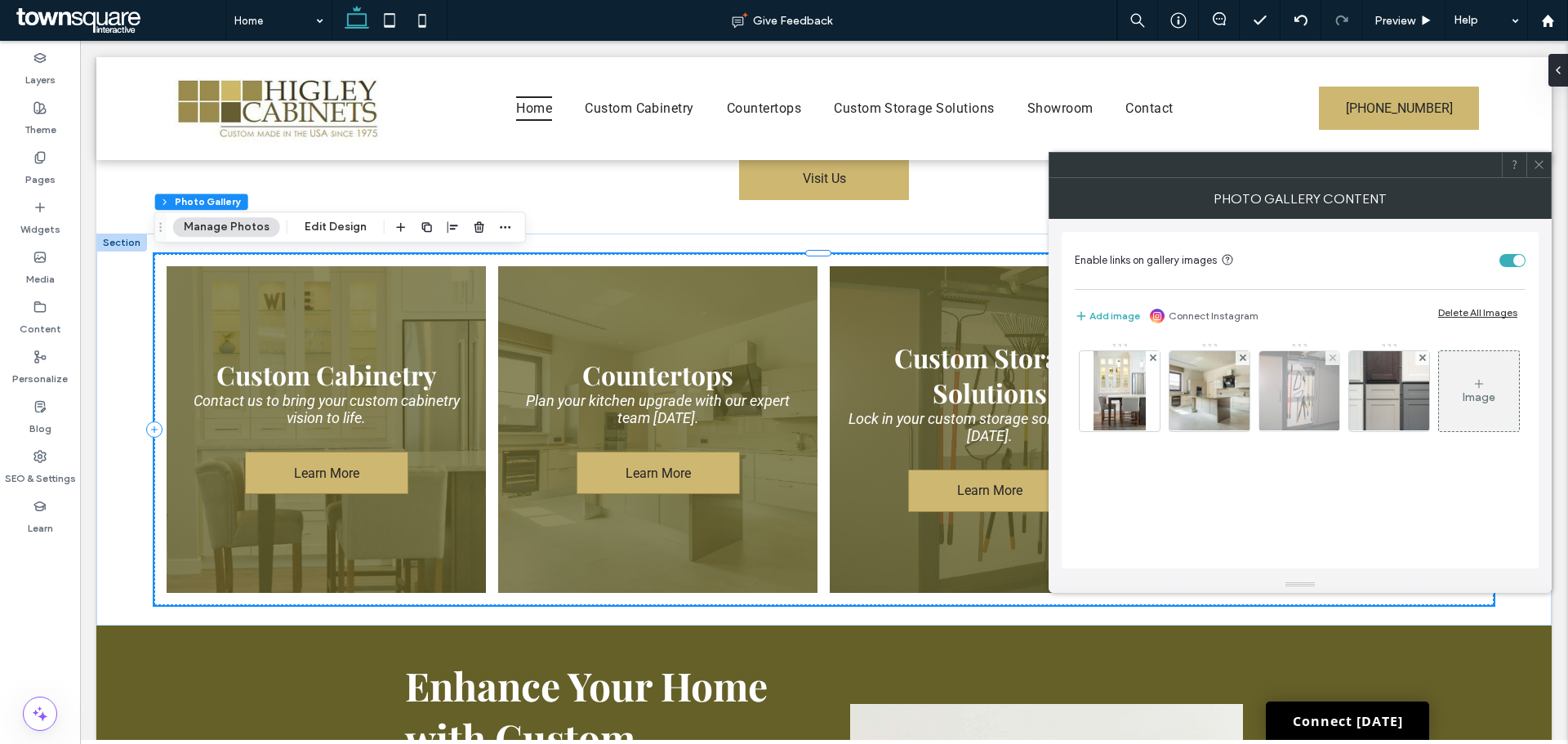
click at [1303, 400] on img at bounding box center [1300, 391] width 107 height 80
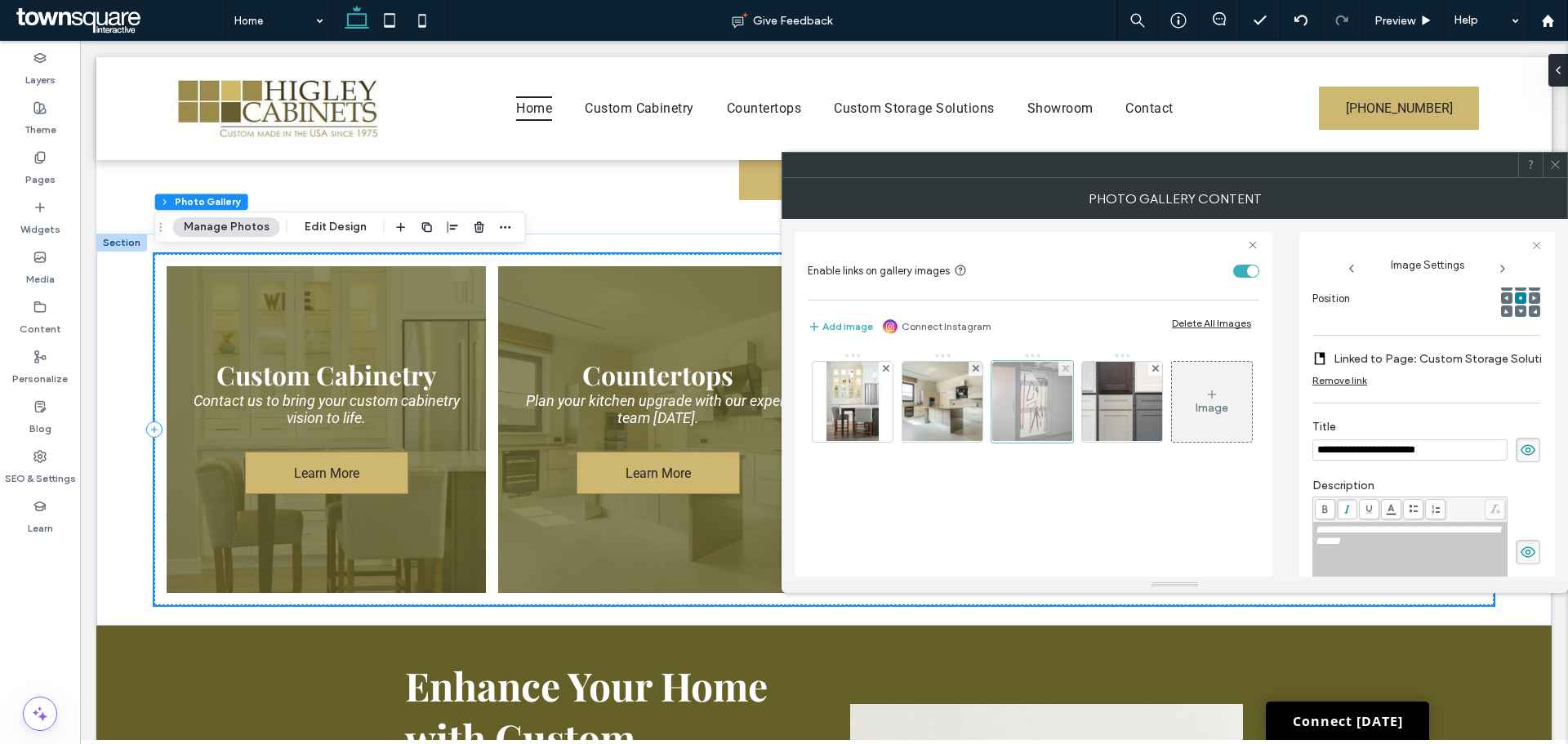
scroll to position [0, 0]
click at [1409, 553] on div "Rich Text Editor" at bounding box center [1411, 553] width 189 height 12
click at [1556, 157] on span at bounding box center [1555, 164] width 13 height 24
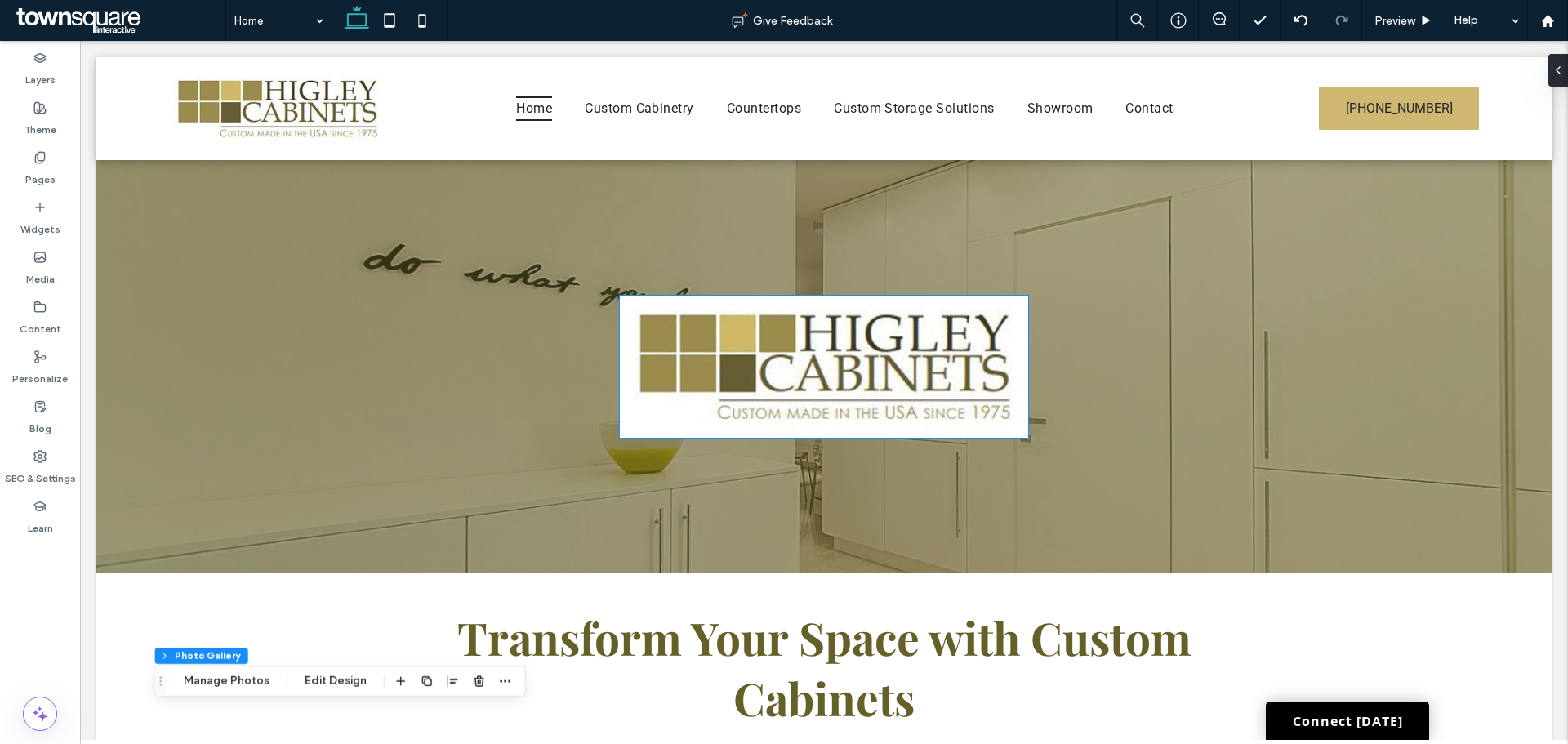
scroll to position [130, 0]
